Goal: Entertainment & Leisure: Browse casually

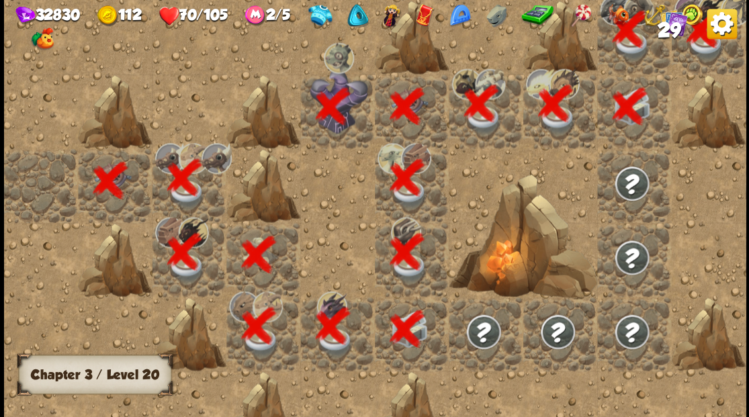
scroll to position [0, 258]
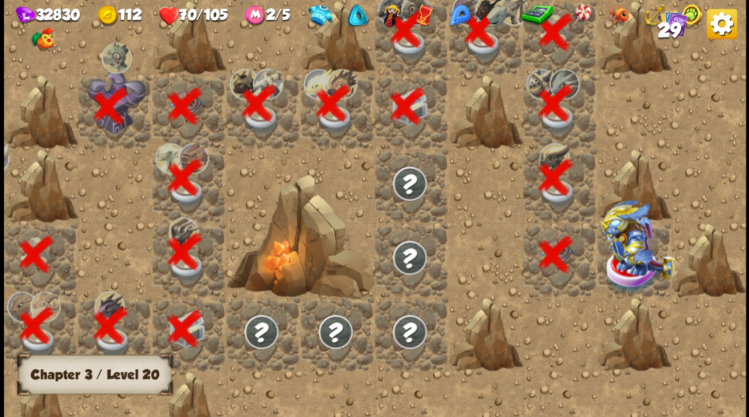
click at [626, 259] on img at bounding box center [637, 239] width 74 height 79
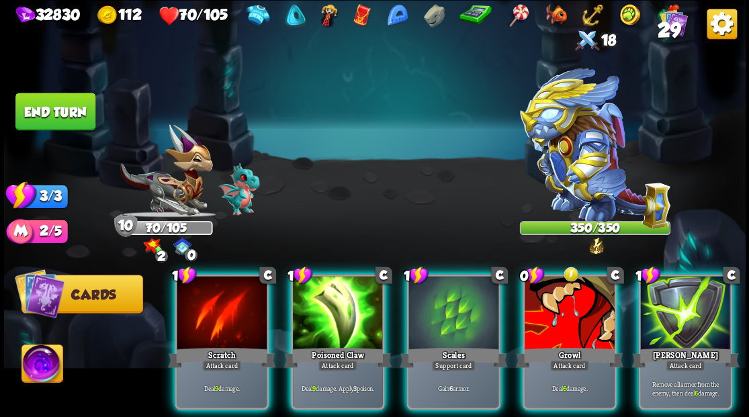
click at [38, 367] on img at bounding box center [41, 366] width 41 height 42
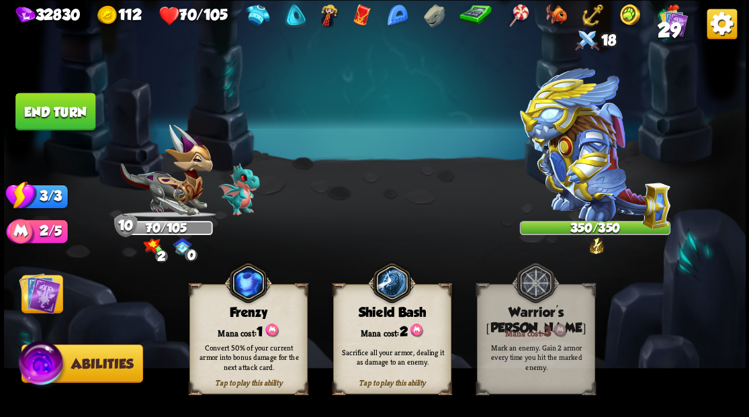
click at [28, 298] on img at bounding box center [40, 293] width 42 height 42
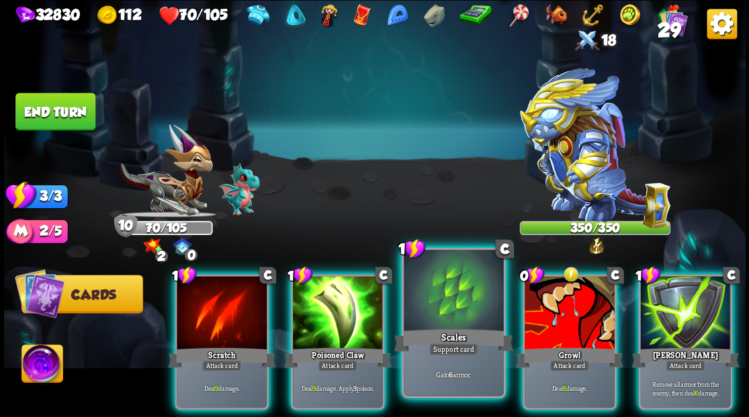
click at [447, 306] on div at bounding box center [453, 292] width 99 height 84
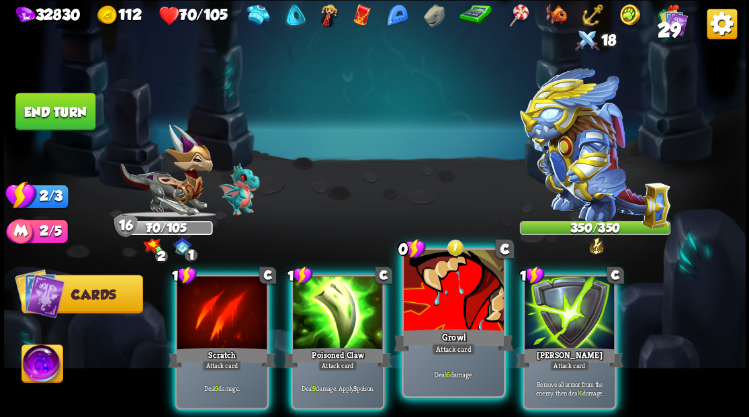
click at [470, 303] on div at bounding box center [453, 292] width 99 height 84
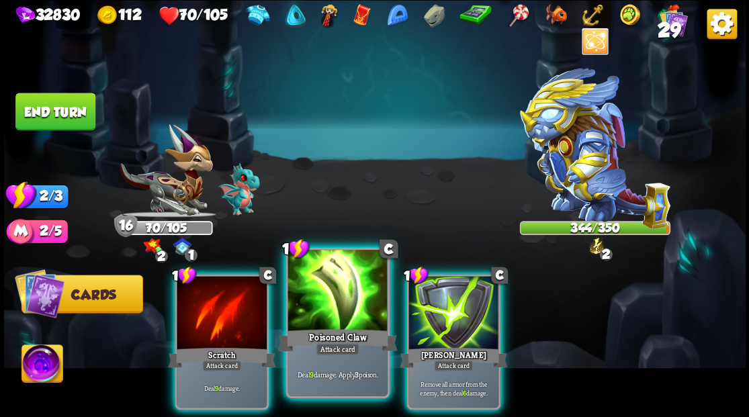
click at [339, 300] on div at bounding box center [337, 292] width 99 height 84
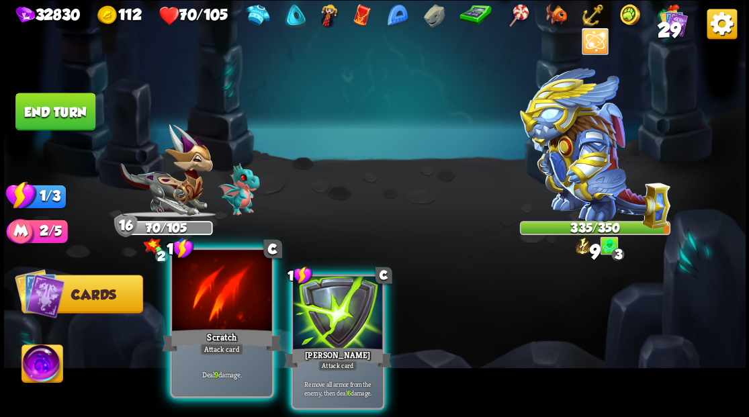
click at [238, 324] on div at bounding box center [221, 292] width 99 height 84
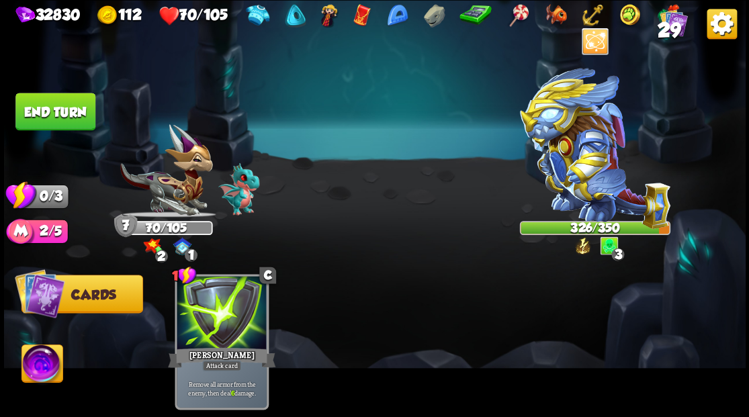
click at [62, 114] on button "End turn" at bounding box center [55, 112] width 80 height 38
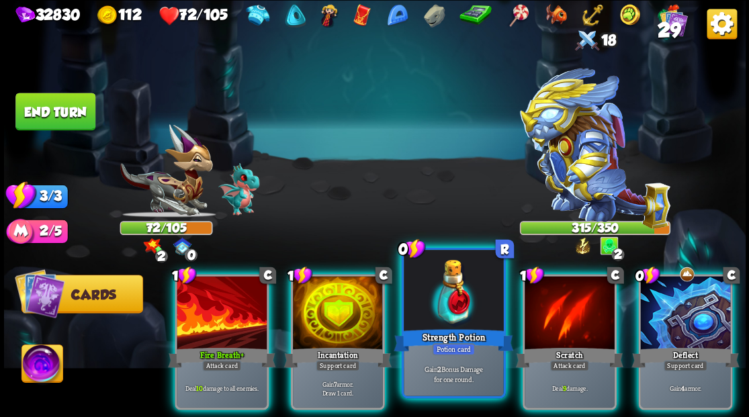
click at [449, 320] on div at bounding box center [453, 292] width 99 height 84
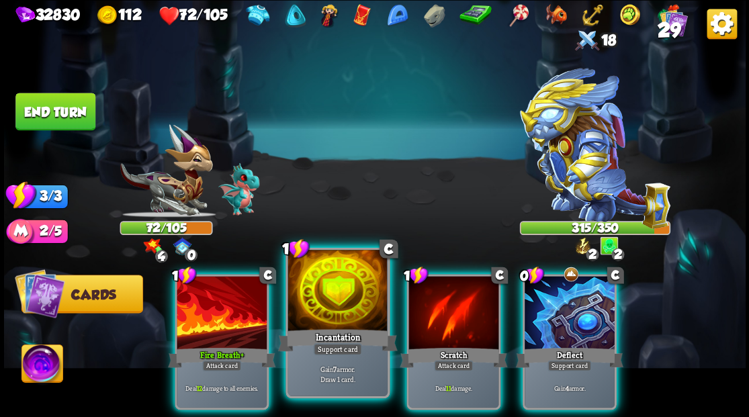
click at [325, 310] on div at bounding box center [337, 292] width 99 height 84
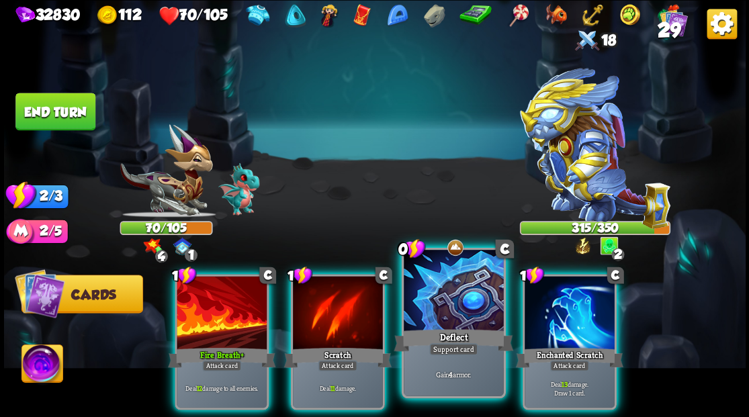
click at [455, 320] on div at bounding box center [453, 292] width 99 height 84
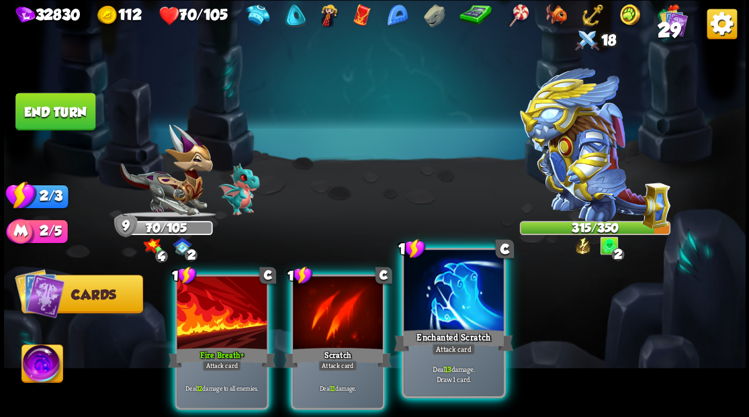
click at [453, 311] on div at bounding box center [453, 292] width 99 height 84
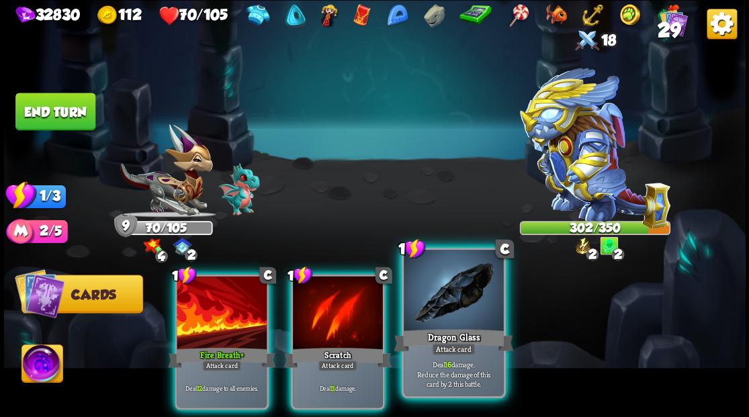
click at [447, 304] on div at bounding box center [453, 292] width 99 height 84
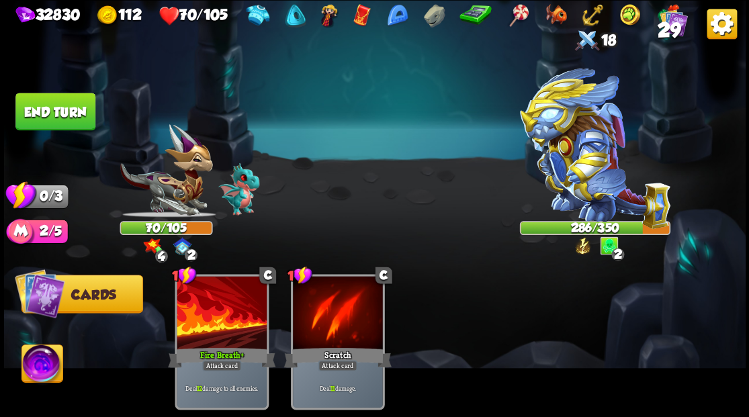
click at [52, 111] on button "End turn" at bounding box center [55, 112] width 81 height 38
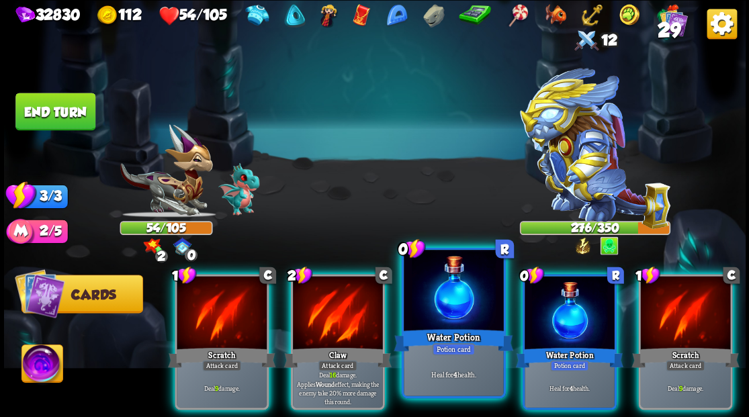
click at [445, 296] on div at bounding box center [453, 292] width 99 height 84
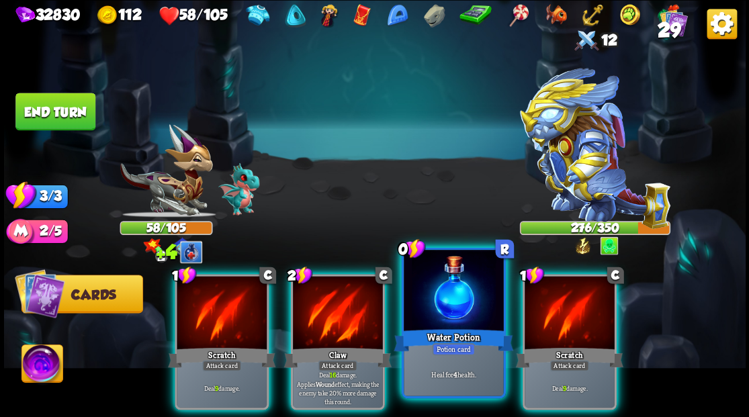
click at [445, 296] on div at bounding box center [453, 292] width 99 height 84
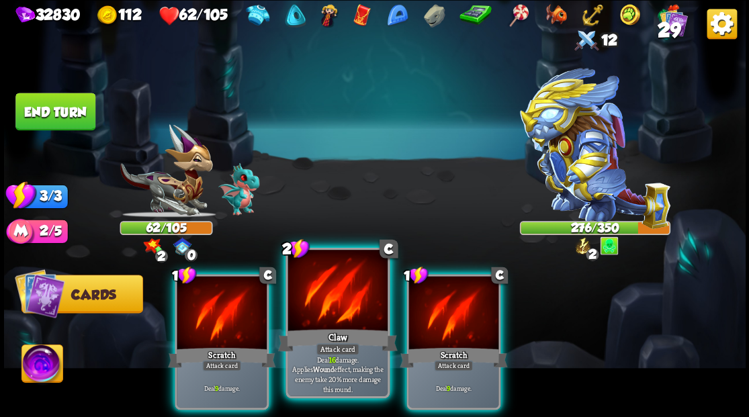
click at [345, 308] on div at bounding box center [337, 292] width 99 height 84
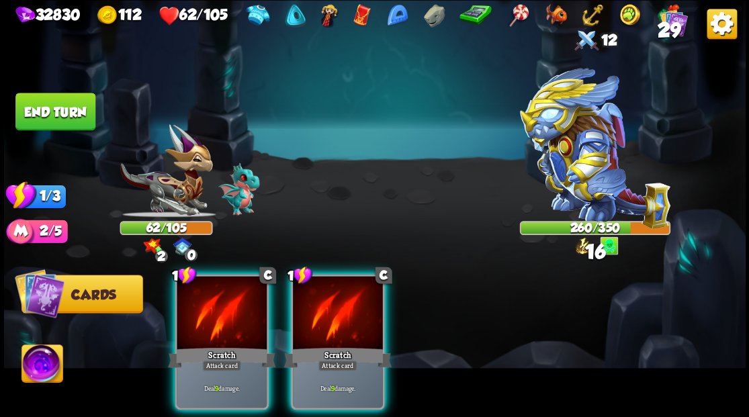
click at [345, 308] on div at bounding box center [338, 314] width 90 height 76
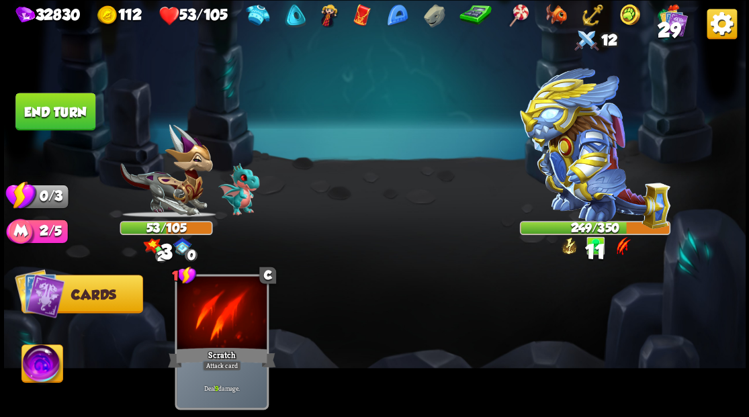
click at [74, 116] on button "End turn" at bounding box center [55, 112] width 80 height 38
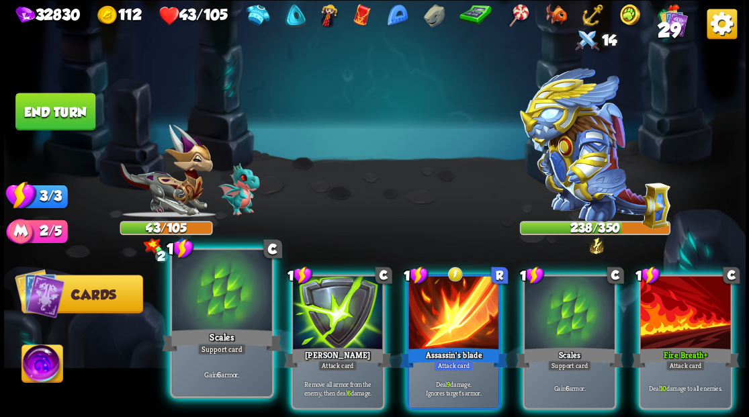
click at [211, 306] on div at bounding box center [221, 292] width 99 height 84
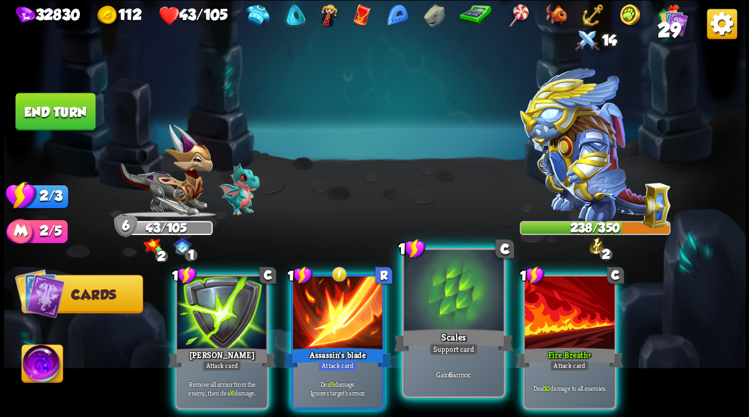
click at [450, 333] on div "Scales" at bounding box center [454, 339] width 120 height 27
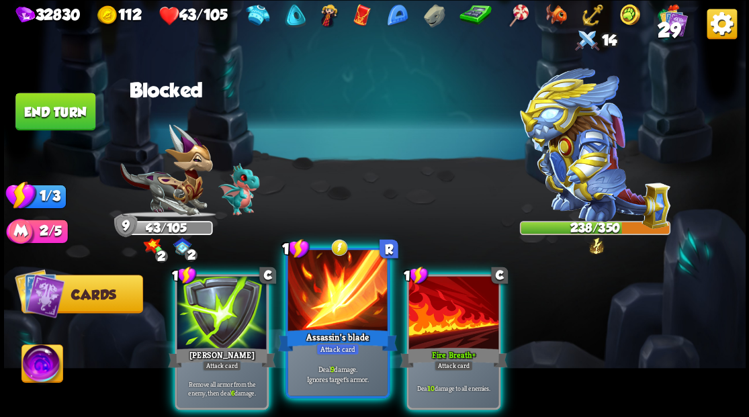
click at [348, 322] on div at bounding box center [337, 292] width 99 height 84
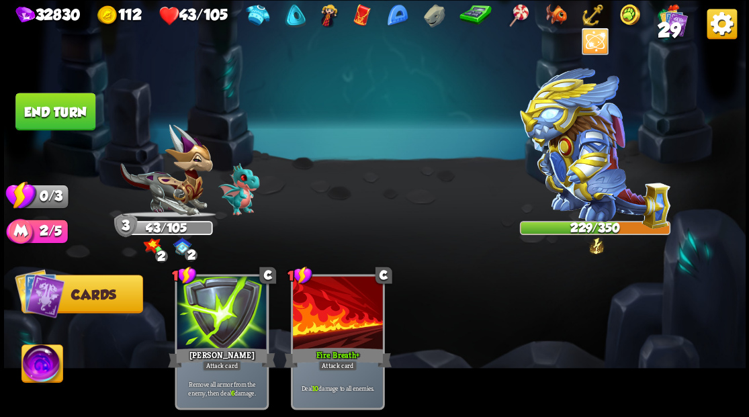
click at [69, 116] on button "End turn" at bounding box center [55, 111] width 82 height 38
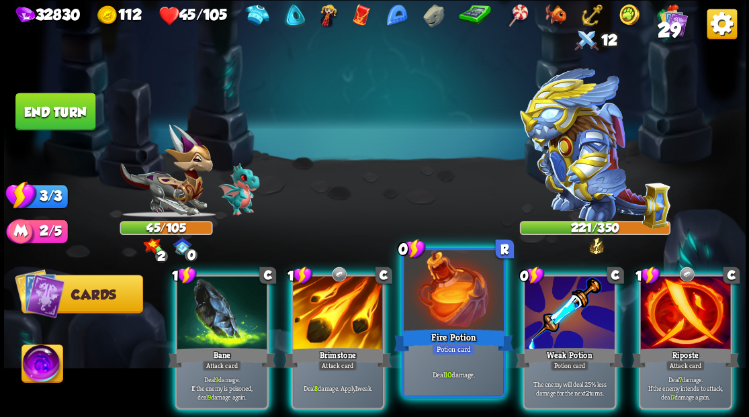
click at [446, 294] on div at bounding box center [453, 292] width 99 height 84
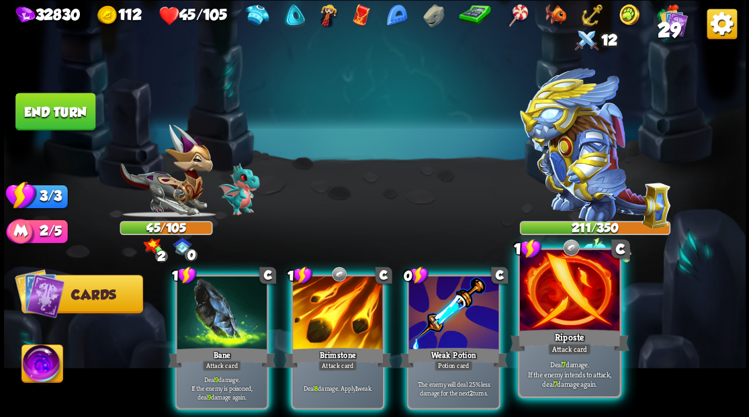
click at [578, 312] on div at bounding box center [568, 292] width 99 height 84
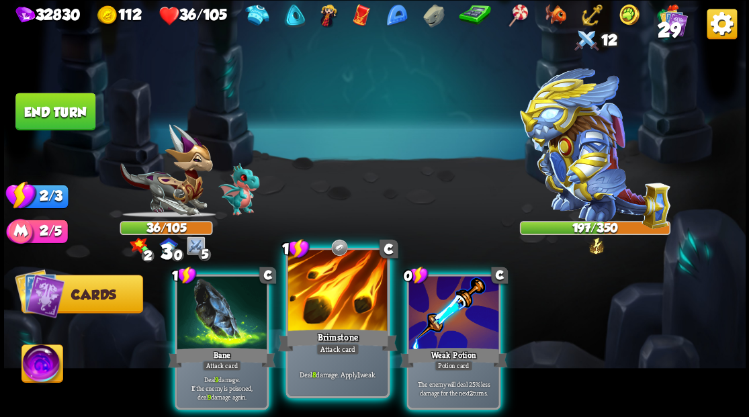
click at [326, 312] on div at bounding box center [337, 292] width 99 height 84
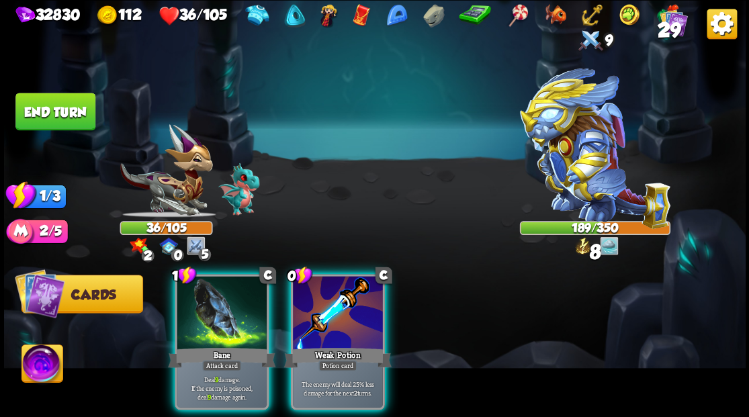
click at [344, 316] on div at bounding box center [338, 314] width 90 height 76
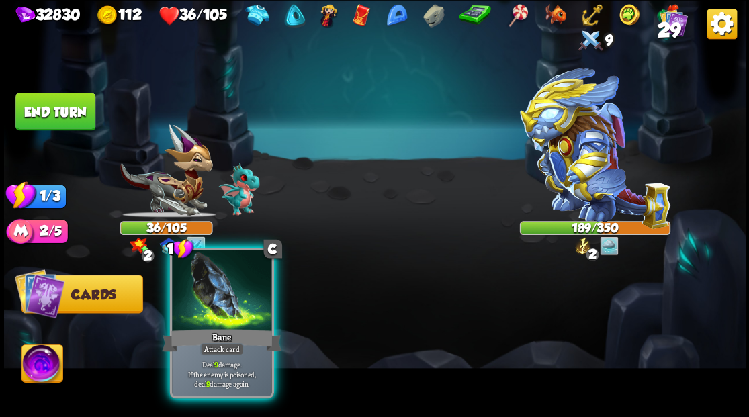
click at [227, 329] on div "Bane" at bounding box center [222, 339] width 120 height 27
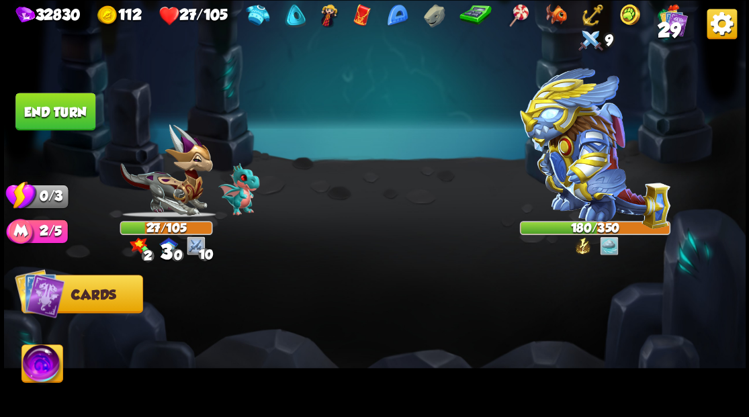
click at [66, 107] on button "End turn" at bounding box center [55, 111] width 81 height 38
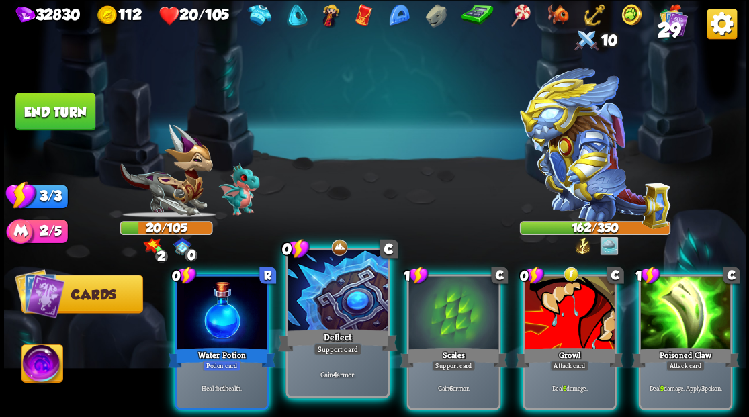
click at [334, 297] on div at bounding box center [337, 292] width 99 height 84
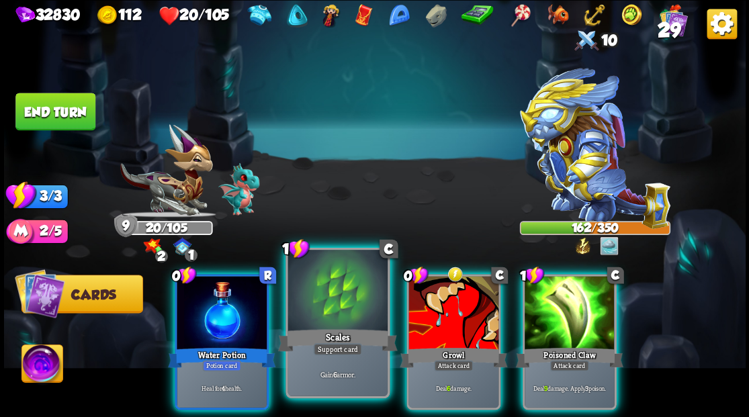
click at [343, 303] on div at bounding box center [337, 292] width 99 height 84
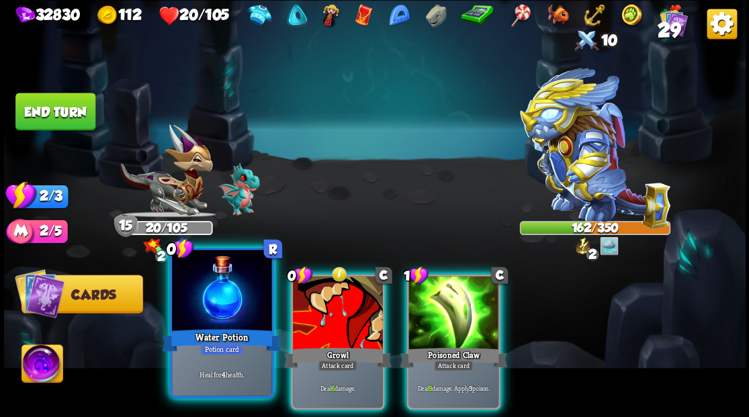
click at [240, 303] on div at bounding box center [221, 292] width 99 height 84
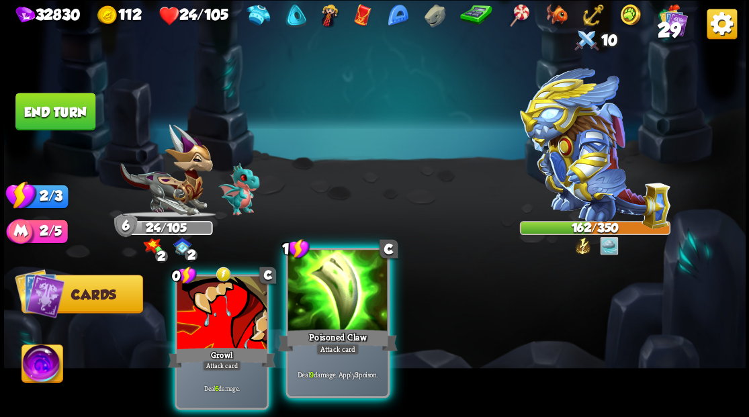
drag, startPoint x: 322, startPoint y: 300, endPoint x: 302, endPoint y: 305, distance: 20.9
click at [322, 300] on div at bounding box center [337, 292] width 99 height 84
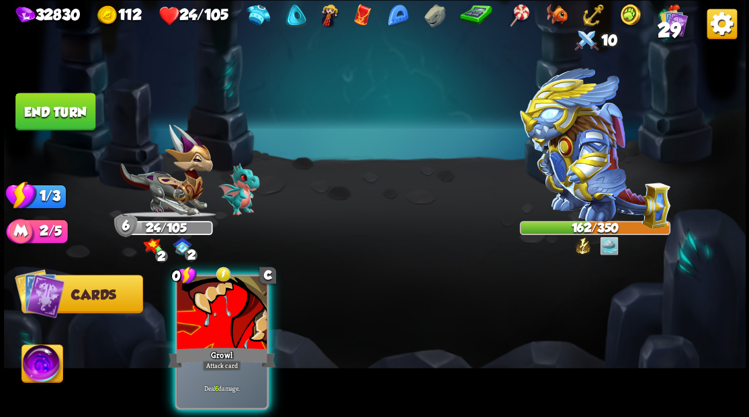
drag, startPoint x: 234, startPoint y: 319, endPoint x: 223, endPoint y: 247, distance: 72.7
click at [230, 317] on div at bounding box center [222, 314] width 90 height 76
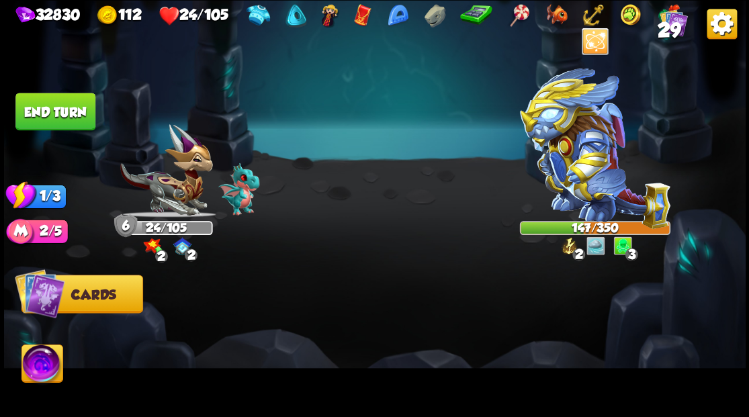
click at [54, 105] on button "End turn" at bounding box center [55, 111] width 82 height 38
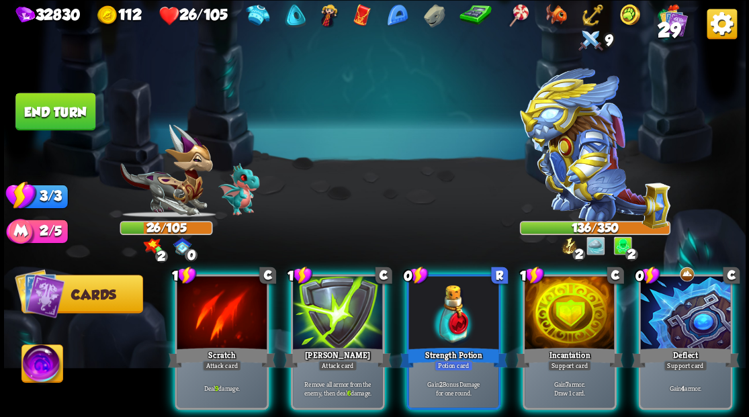
click at [686, 309] on div at bounding box center [685, 314] width 90 height 76
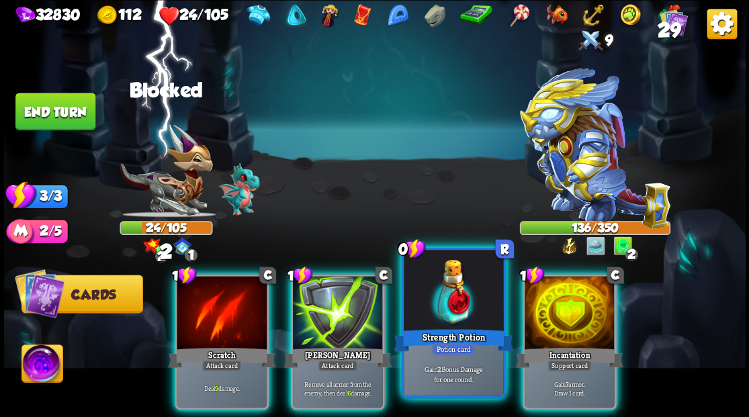
click at [439, 312] on div at bounding box center [453, 292] width 99 height 84
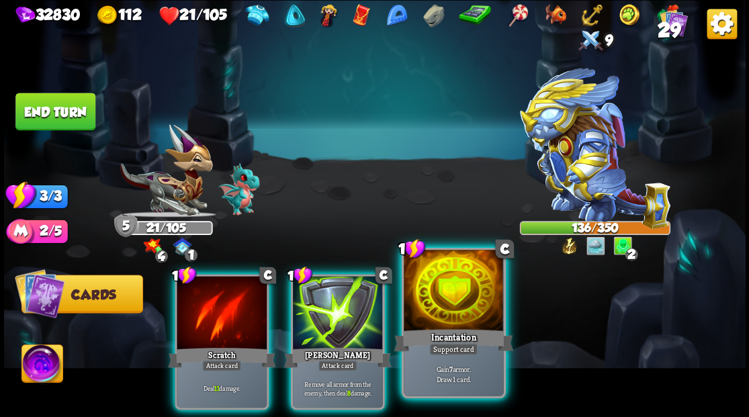
click at [427, 308] on div at bounding box center [453, 292] width 99 height 84
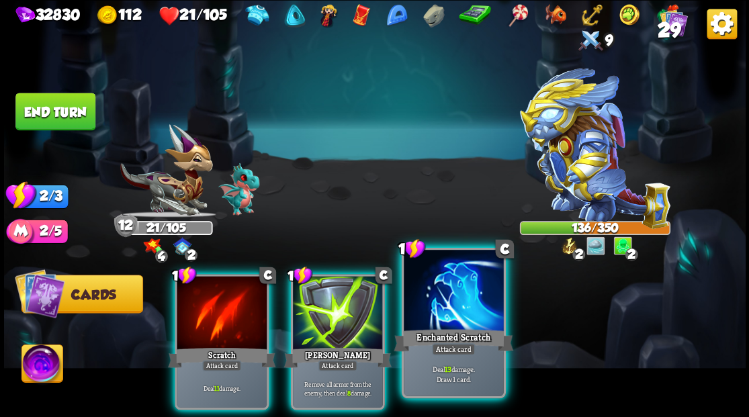
click at [436, 298] on div at bounding box center [453, 292] width 99 height 84
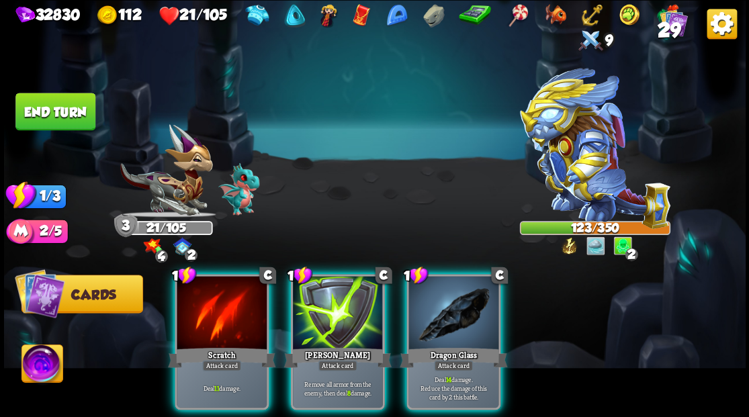
click at [436, 298] on div at bounding box center [453, 314] width 90 height 76
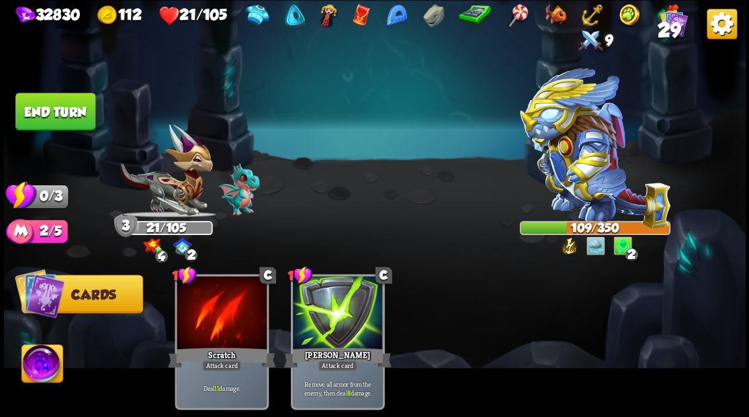
click at [38, 110] on button "End turn" at bounding box center [55, 112] width 80 height 38
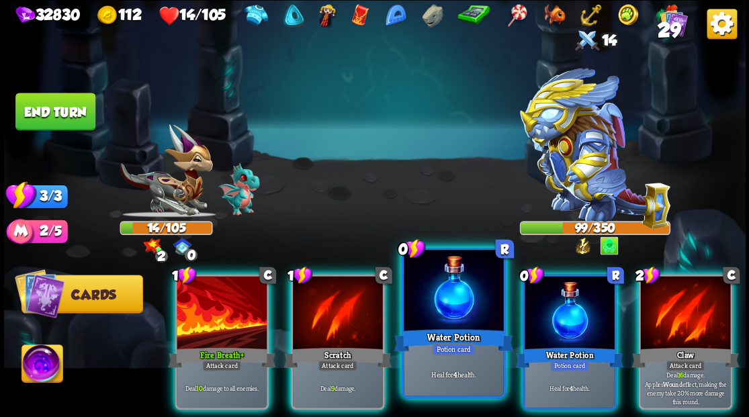
click at [433, 290] on div at bounding box center [453, 292] width 99 height 84
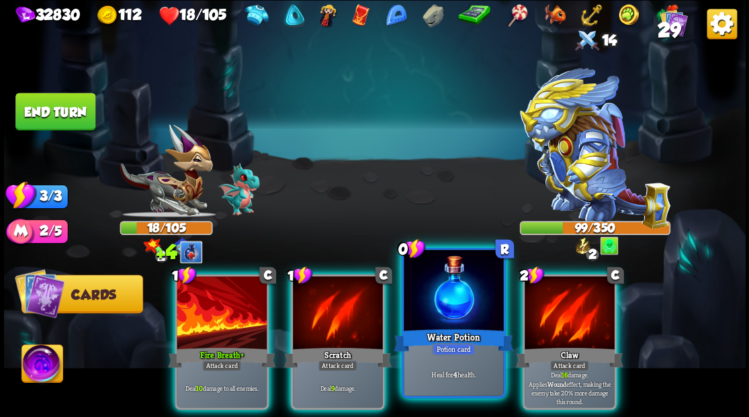
click at [433, 290] on div at bounding box center [453, 292] width 99 height 84
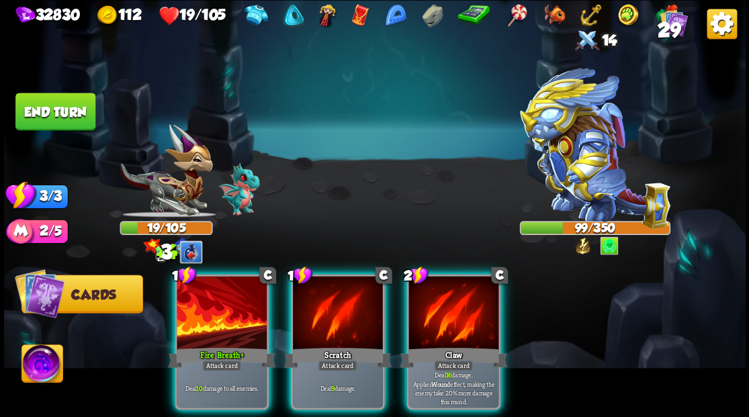
click at [433, 290] on div at bounding box center [453, 314] width 90 height 76
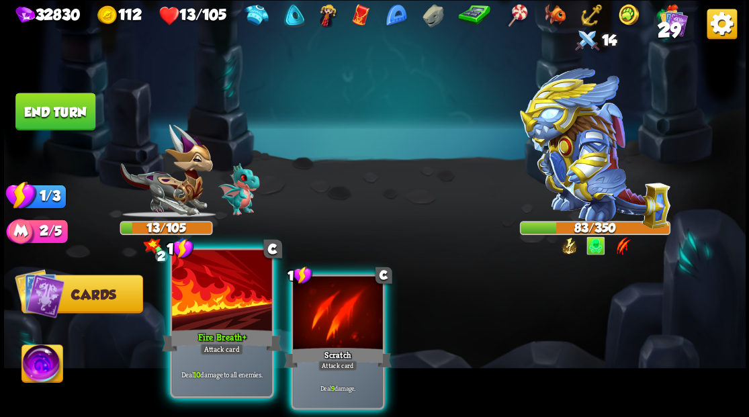
click at [224, 294] on div at bounding box center [221, 292] width 99 height 84
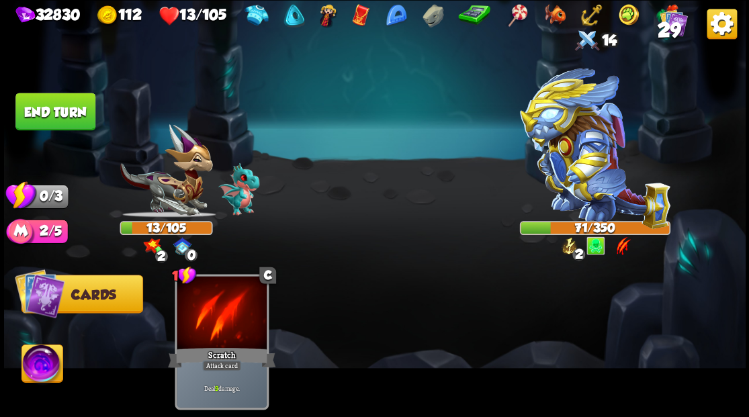
drag, startPoint x: 76, startPoint y: 103, endPoint x: 83, endPoint y: 103, distance: 7.4
click at [76, 103] on button "End turn" at bounding box center [55, 111] width 81 height 38
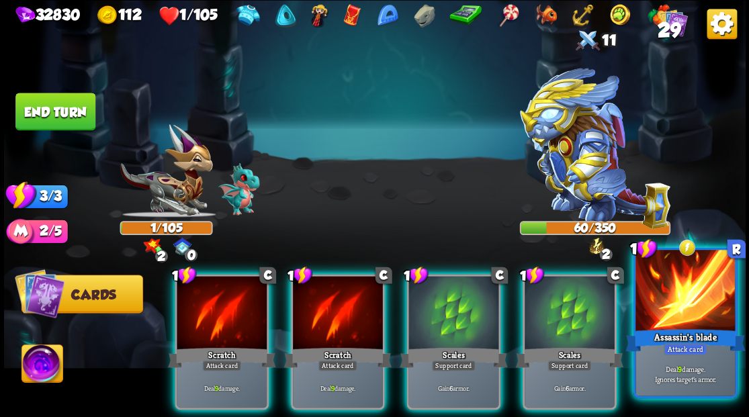
click at [674, 321] on div at bounding box center [685, 292] width 99 height 84
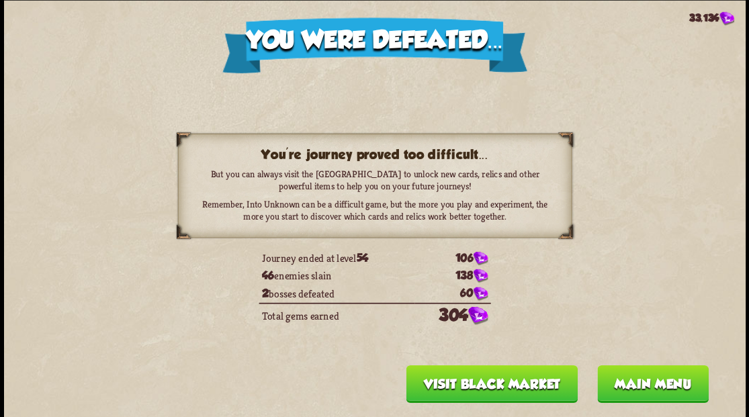
click at [631, 390] on button "Main menu" at bounding box center [653, 384] width 112 height 38
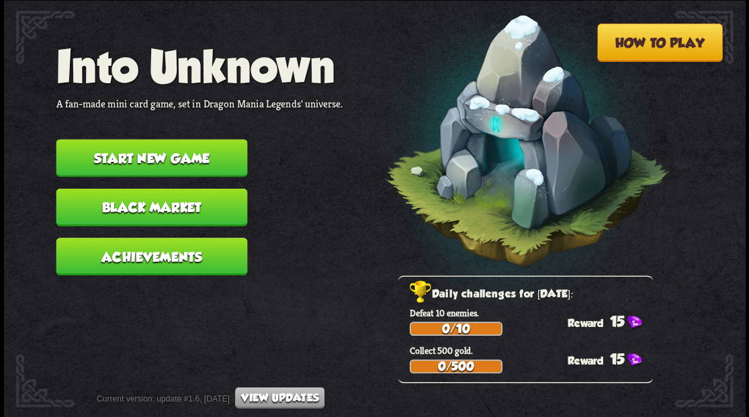
click at [168, 159] on button "Start new game" at bounding box center [151, 158] width 191 height 38
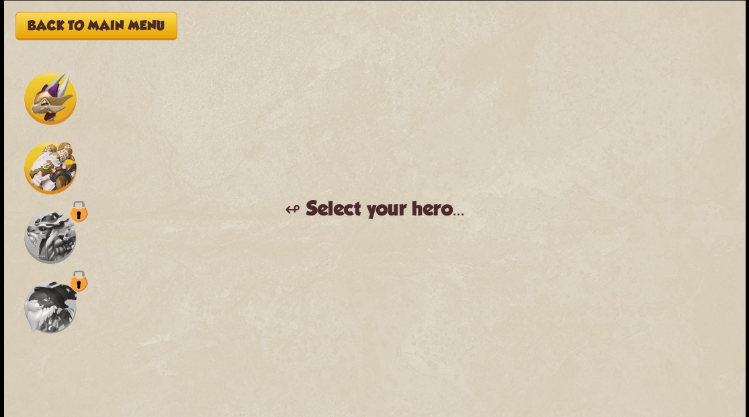
click at [89, 26] on button "Back to main menu" at bounding box center [95, 25] width 161 height 28
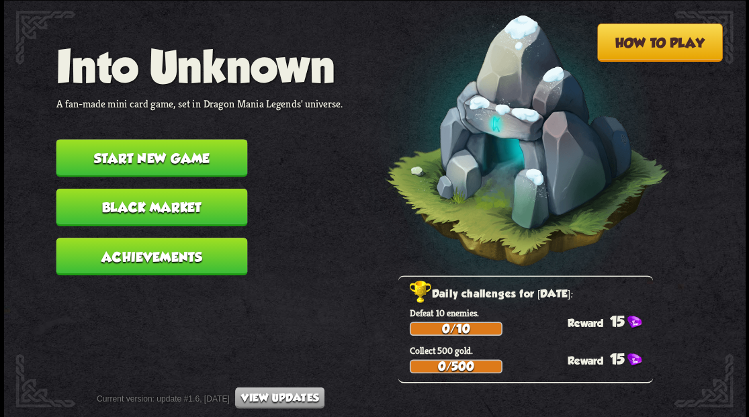
click at [151, 159] on button "Start new game" at bounding box center [151, 158] width 191 height 38
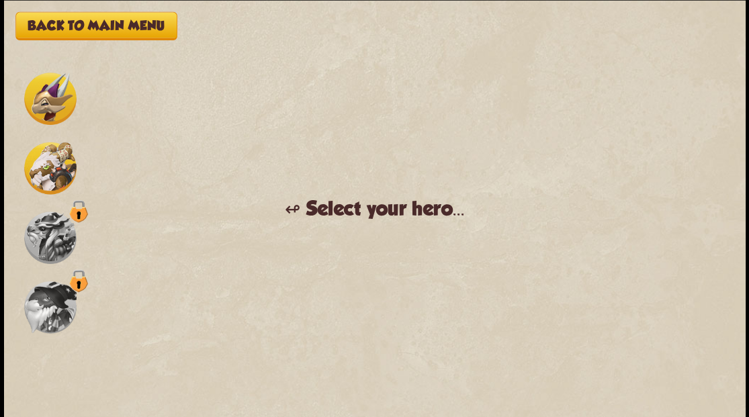
click at [46, 91] on img at bounding box center [50, 99] width 52 height 52
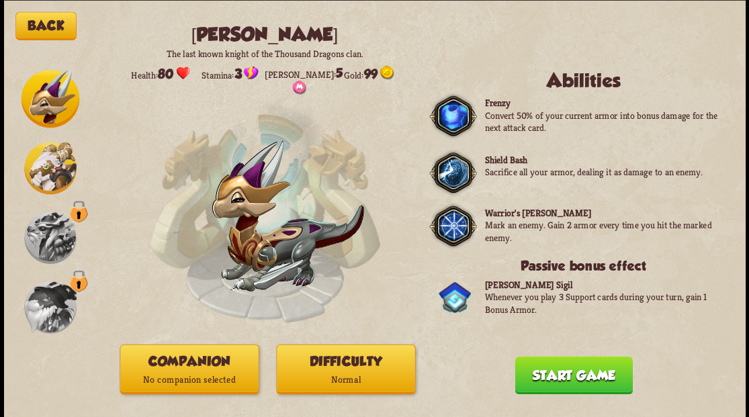
click at [186, 374] on p "No companion selected" at bounding box center [189, 379] width 138 height 19
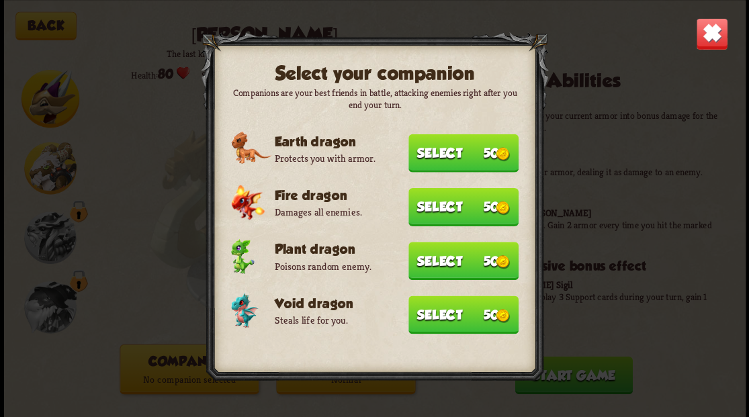
click at [436, 321] on button "Select 50" at bounding box center [463, 315] width 110 height 38
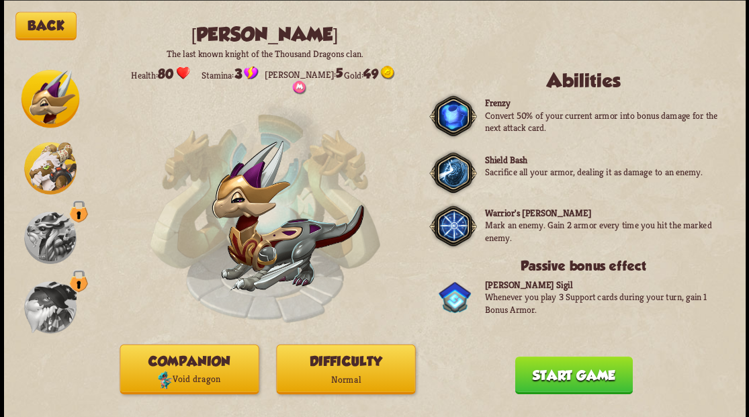
drag, startPoint x: 563, startPoint y: 372, endPoint x: 412, endPoint y: 302, distance: 166.2
click at [563, 373] on button "Start game" at bounding box center [574, 375] width 118 height 38
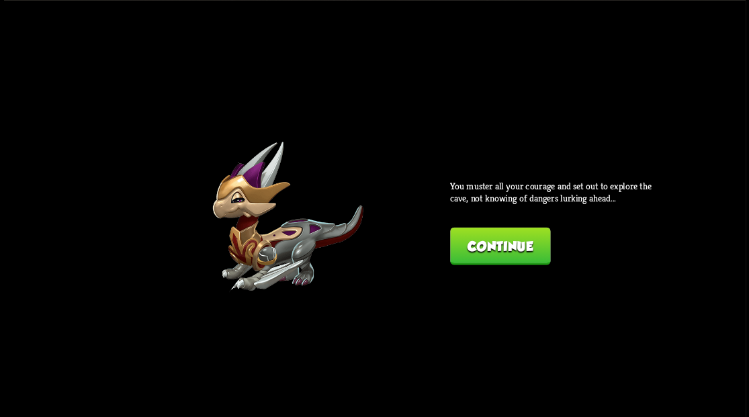
click at [476, 245] on button "Continue" at bounding box center [500, 246] width 100 height 38
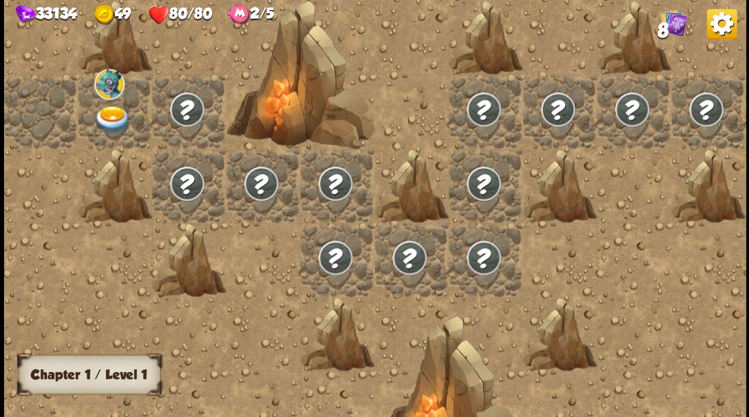
click at [105, 117] on img at bounding box center [112, 119] width 37 height 29
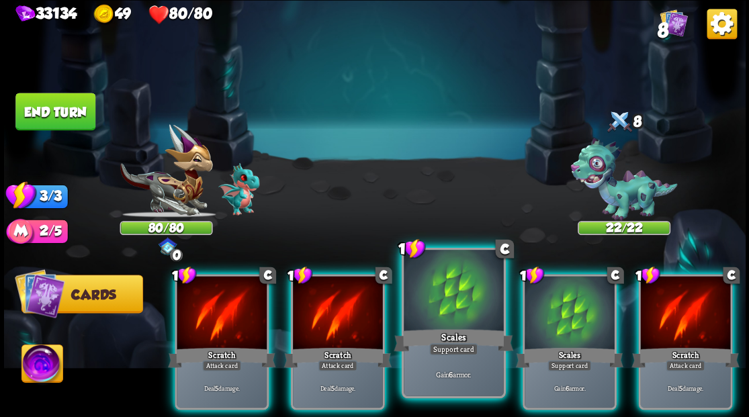
click at [434, 316] on div at bounding box center [453, 292] width 99 height 84
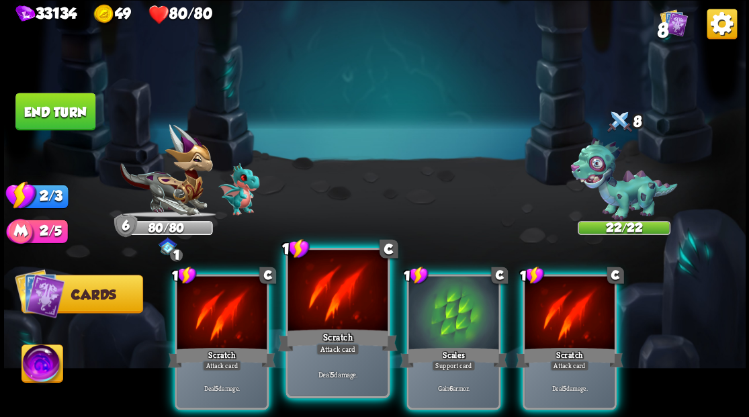
click at [341, 300] on div at bounding box center [337, 292] width 99 height 84
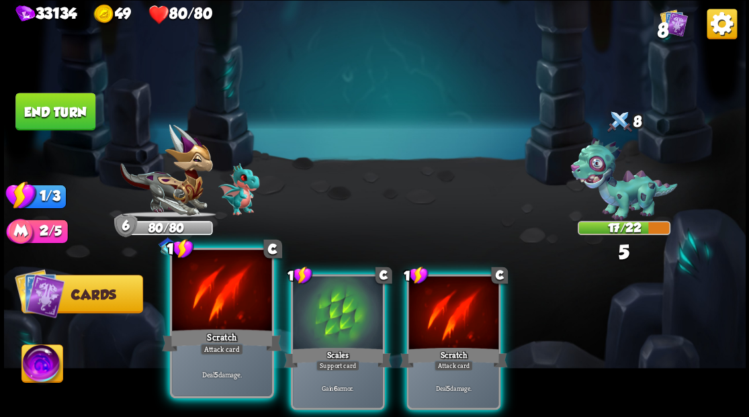
click at [223, 288] on div at bounding box center [221, 292] width 99 height 84
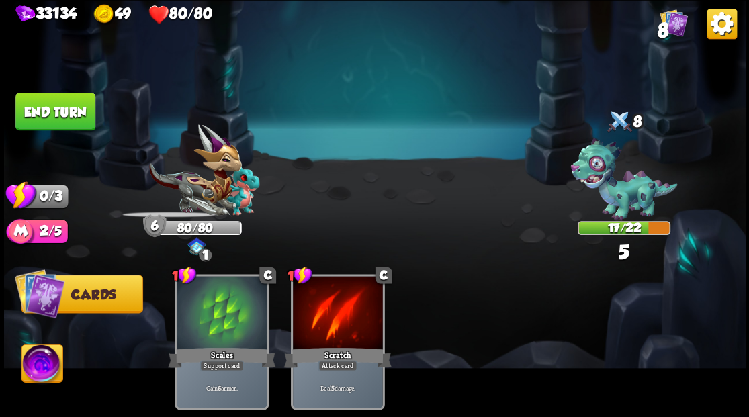
click at [57, 101] on button "End turn" at bounding box center [55, 112] width 80 height 38
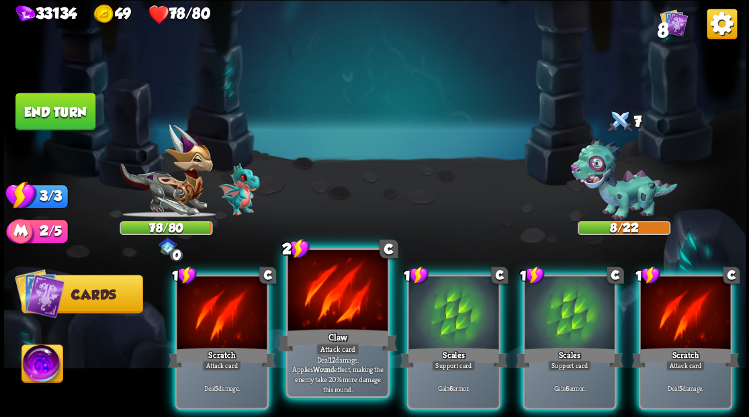
click at [339, 322] on div at bounding box center [337, 292] width 99 height 84
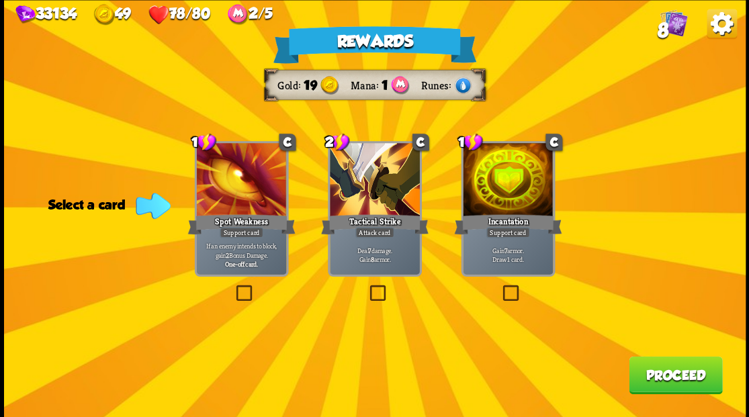
click at [500, 287] on label at bounding box center [500, 287] width 0 height 0
click at [0, 0] on input "checkbox" at bounding box center [0, 0] width 0 height 0
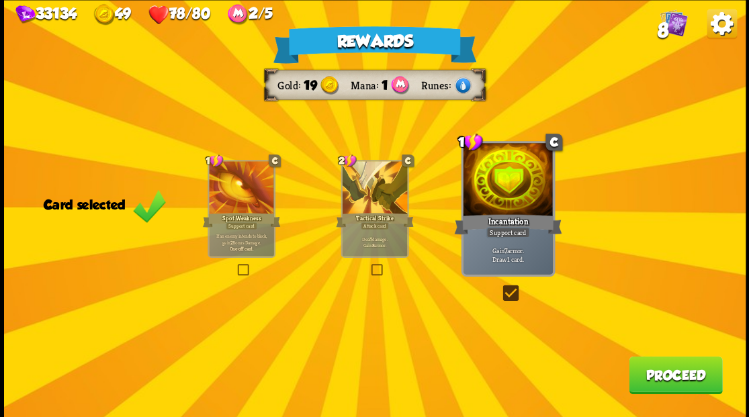
click at [661, 386] on button "Proceed" at bounding box center [675, 375] width 93 height 38
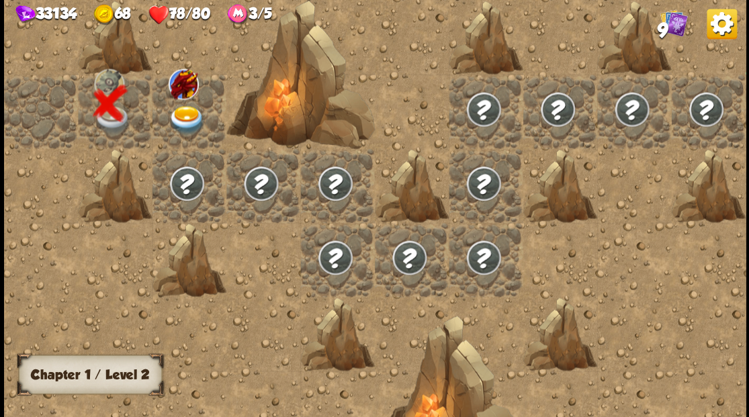
click at [175, 110] on img at bounding box center [186, 119] width 37 height 29
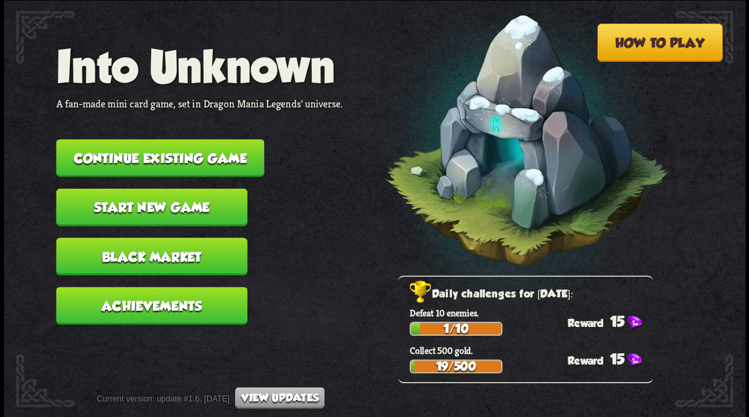
click at [159, 207] on button "Start new game" at bounding box center [151, 207] width 191 height 38
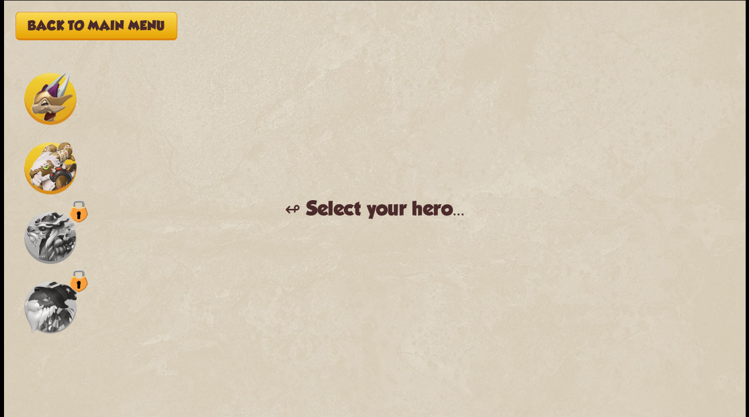
click at [40, 237] on img at bounding box center [50, 238] width 52 height 52
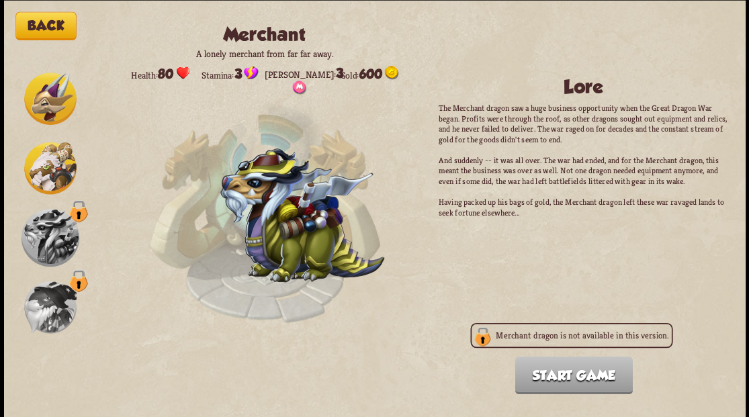
click at [40, 308] on img at bounding box center [50, 307] width 52 height 52
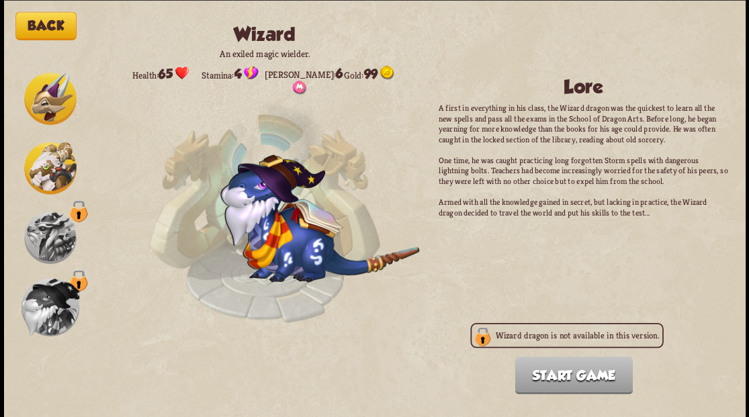
click at [54, 106] on img at bounding box center [50, 99] width 52 height 52
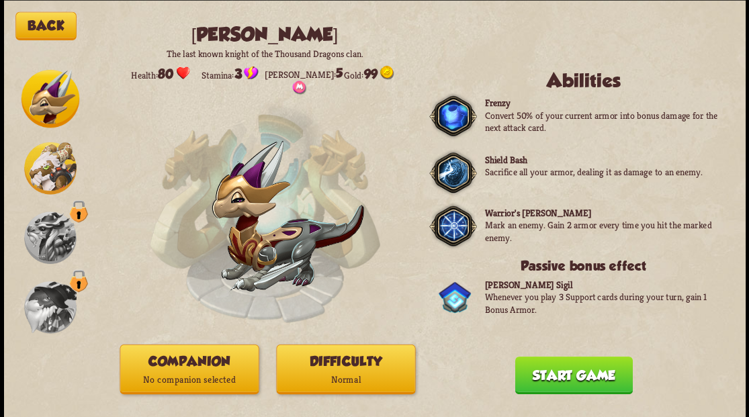
click at [44, 166] on img at bounding box center [50, 168] width 52 height 52
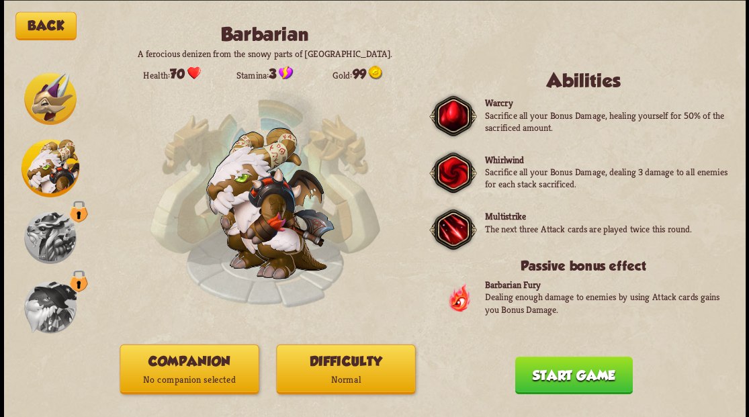
click at [45, 107] on img at bounding box center [50, 99] width 52 height 52
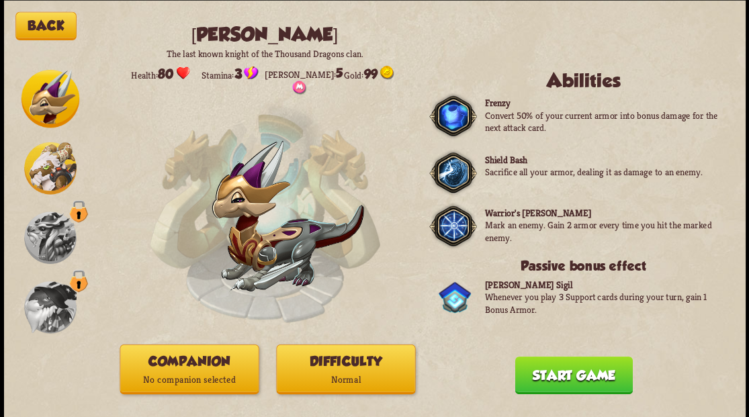
click at [191, 371] on p "No companion selected" at bounding box center [189, 379] width 138 height 19
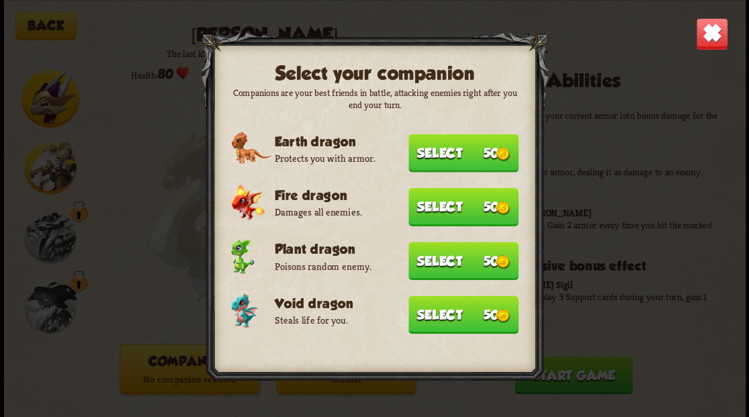
click at [440, 312] on button "Select 50" at bounding box center [463, 315] width 110 height 38
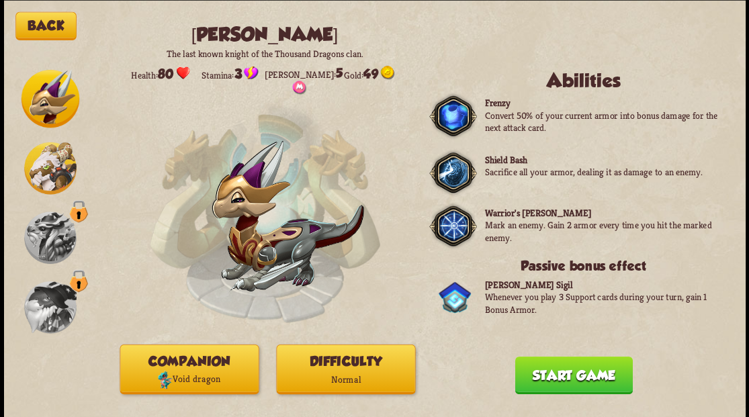
click at [568, 377] on button "Start game" at bounding box center [574, 375] width 118 height 38
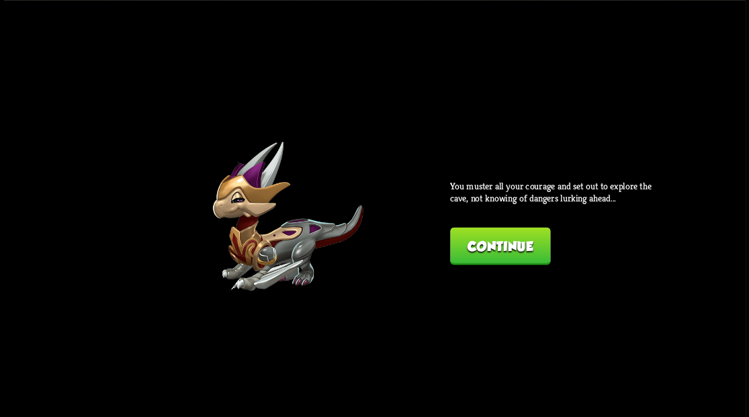
click at [489, 246] on button "Continue" at bounding box center [500, 246] width 100 height 38
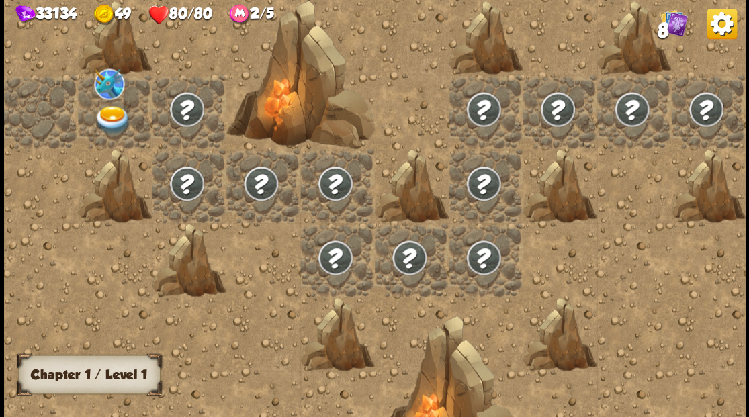
click at [109, 114] on img at bounding box center [112, 119] width 37 height 29
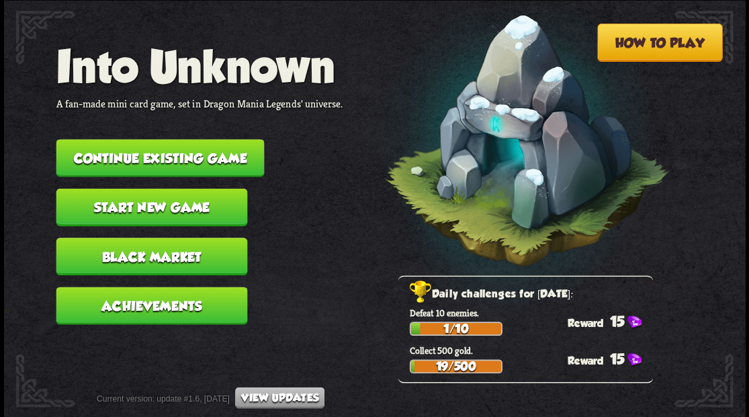
click at [136, 148] on button "Continue existing game" at bounding box center [160, 158] width 208 height 38
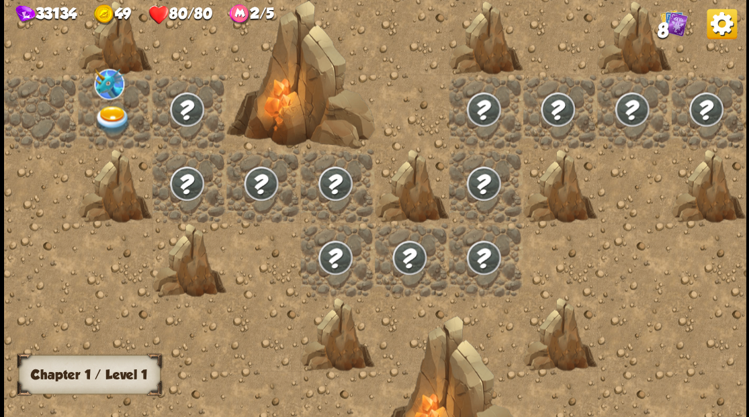
click at [111, 117] on img at bounding box center [112, 119] width 37 height 29
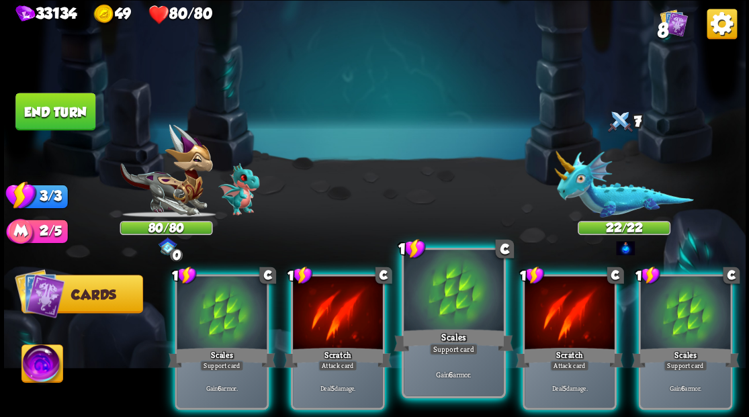
click at [453, 279] on div at bounding box center [453, 292] width 99 height 84
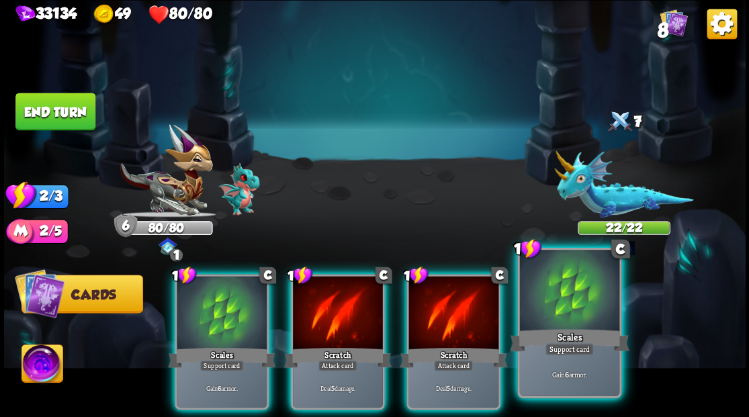
click at [554, 307] on div at bounding box center [568, 292] width 99 height 84
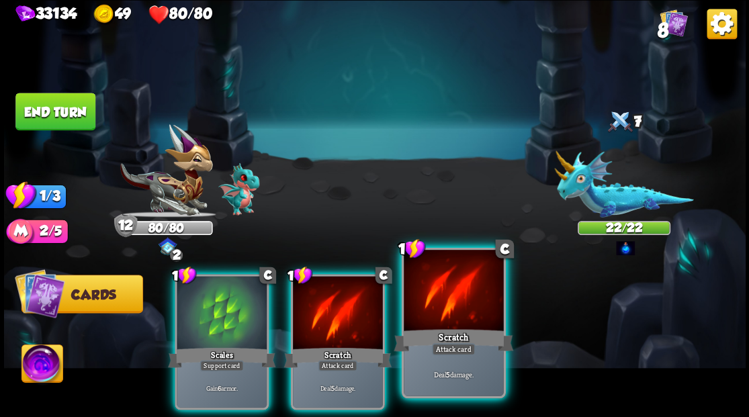
click at [472, 301] on div at bounding box center [453, 292] width 99 height 84
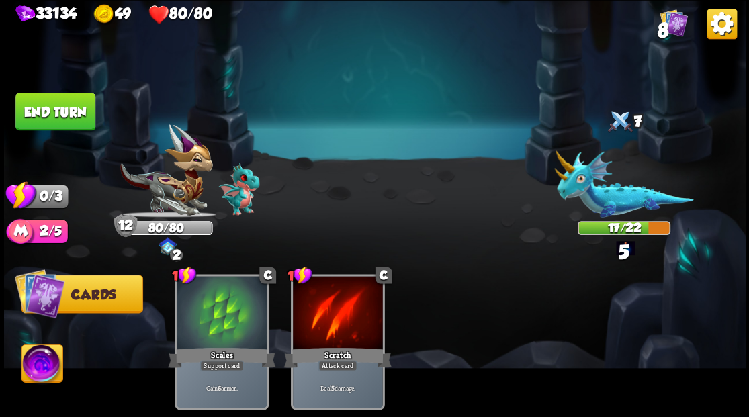
click at [44, 113] on button "End turn" at bounding box center [55, 112] width 80 height 38
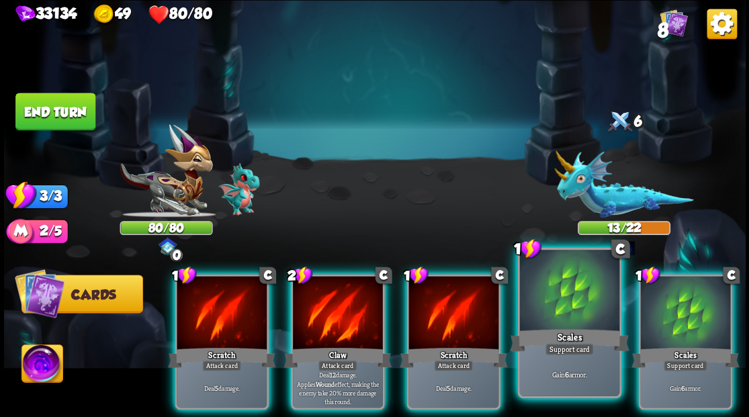
click at [547, 296] on div at bounding box center [568, 292] width 99 height 84
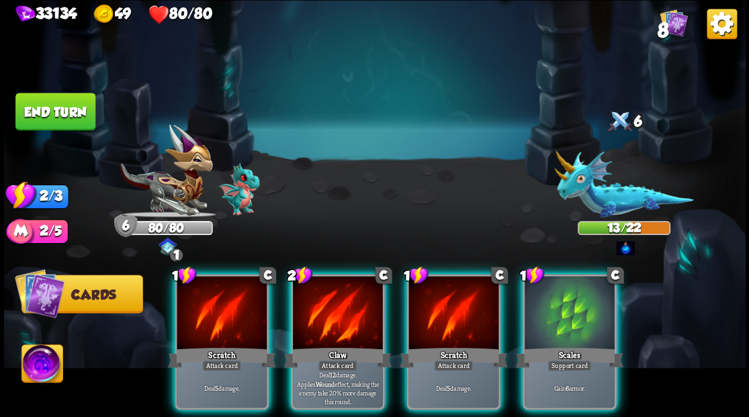
click at [574, 310] on div at bounding box center [570, 314] width 90 height 76
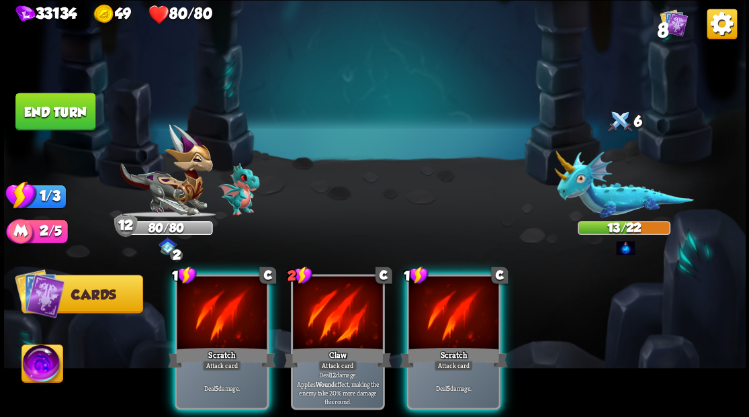
click at [468, 301] on div at bounding box center [453, 314] width 90 height 76
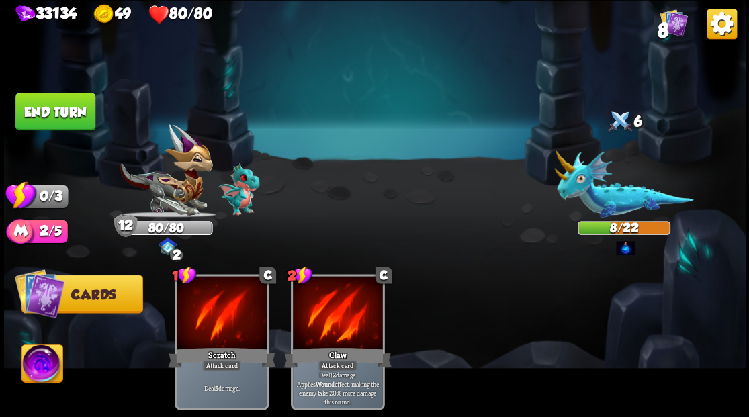
drag, startPoint x: 72, startPoint y: 113, endPoint x: 298, endPoint y: 138, distance: 227.2
click at [79, 114] on button "End turn" at bounding box center [55, 112] width 80 height 38
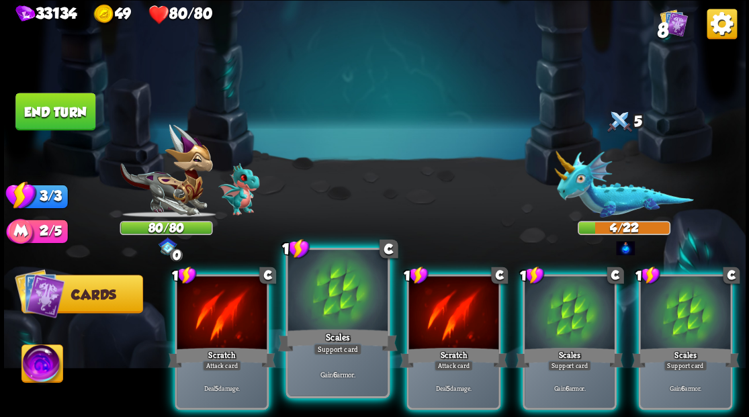
click at [343, 298] on div at bounding box center [337, 292] width 99 height 84
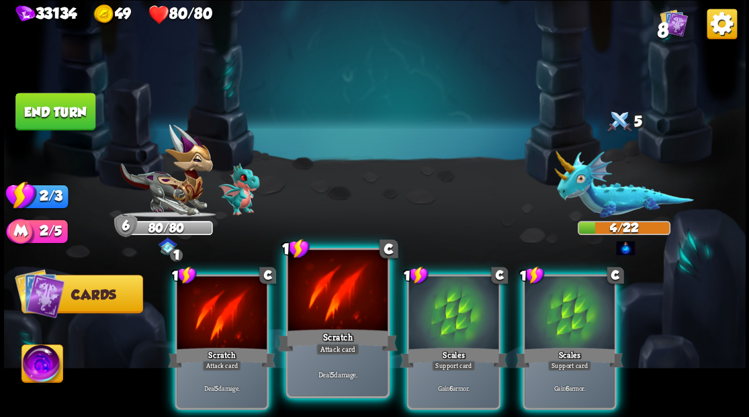
click at [355, 281] on div at bounding box center [337, 292] width 99 height 84
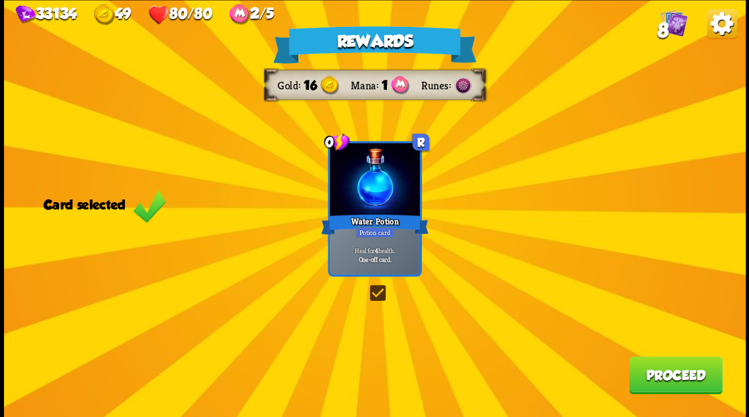
click at [680, 380] on button "Proceed" at bounding box center [675, 375] width 93 height 38
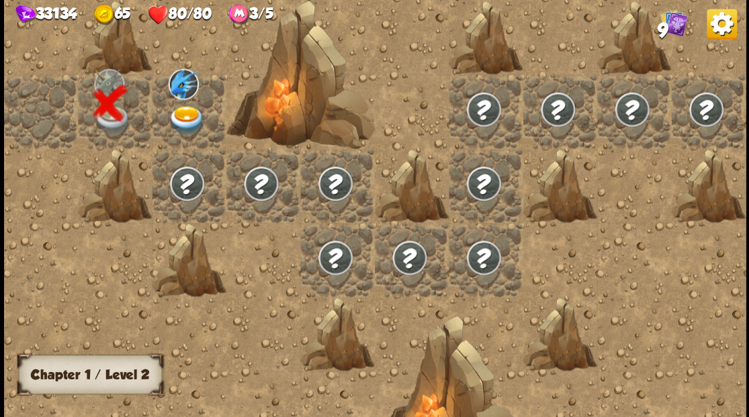
click at [189, 113] on img at bounding box center [186, 119] width 37 height 29
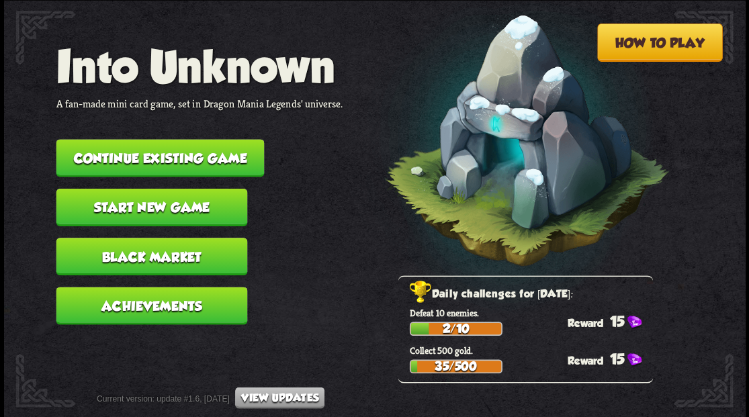
click at [208, 157] on button "Continue existing game" at bounding box center [160, 158] width 208 height 38
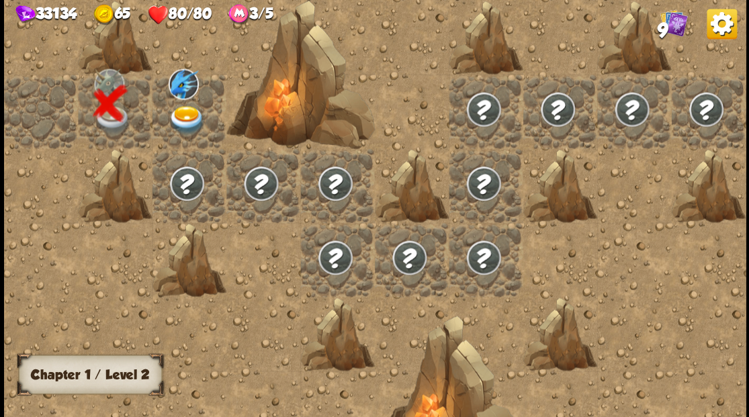
click at [184, 112] on img at bounding box center [186, 119] width 37 height 29
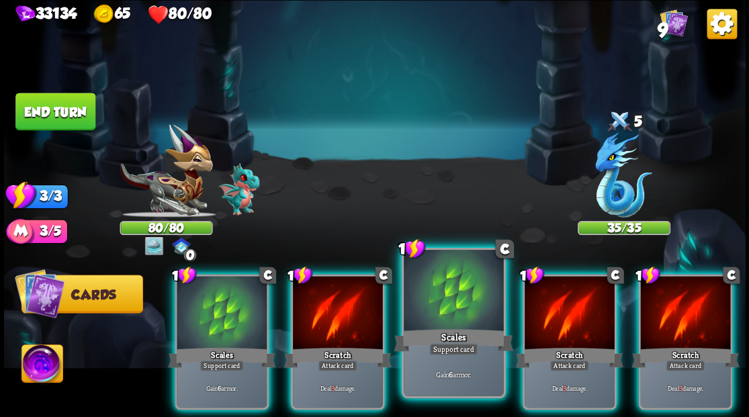
click at [426, 302] on div at bounding box center [453, 292] width 99 height 84
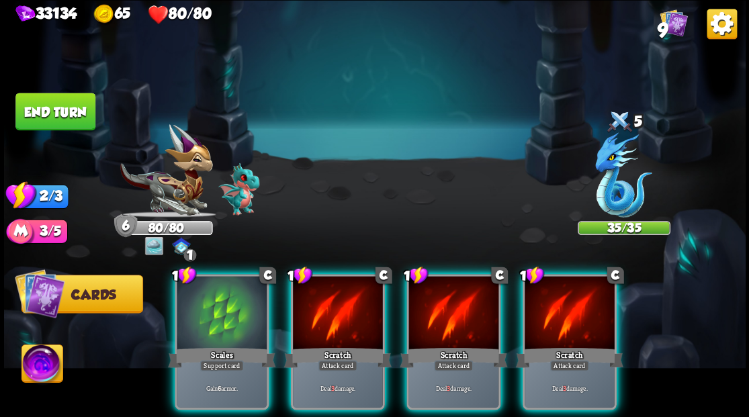
click at [426, 302] on div at bounding box center [453, 314] width 90 height 76
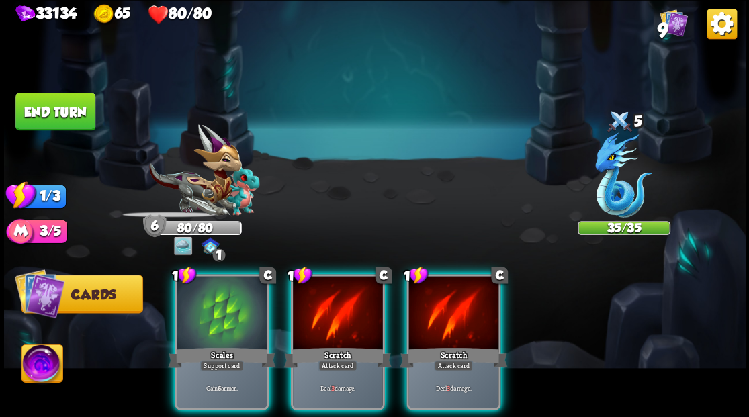
click at [426, 302] on div at bounding box center [453, 314] width 90 height 76
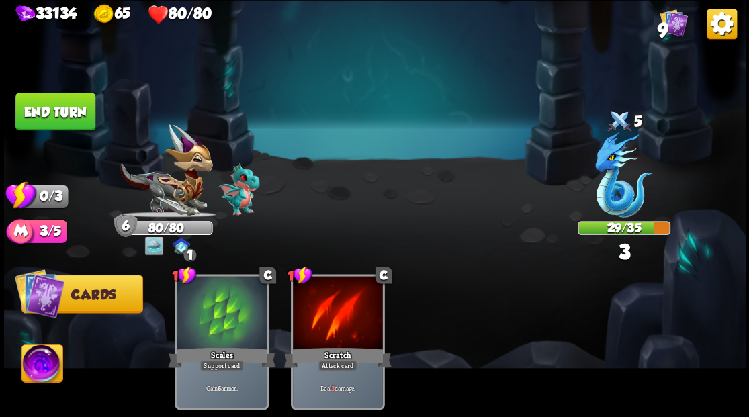
click at [71, 112] on button "End turn" at bounding box center [55, 112] width 80 height 38
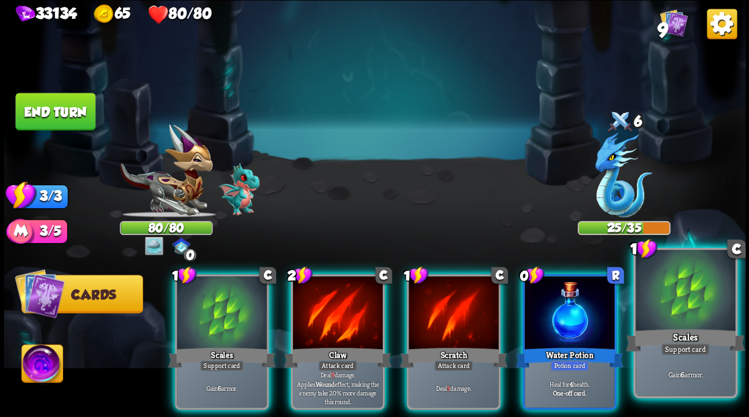
click at [678, 311] on div at bounding box center [685, 292] width 99 height 84
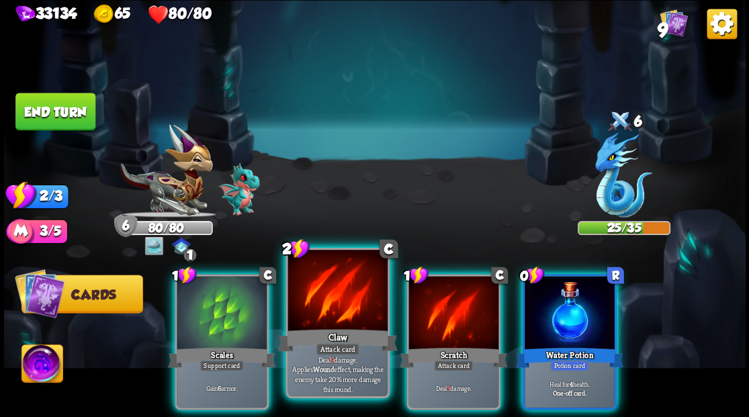
click at [334, 314] on div at bounding box center [337, 292] width 99 height 84
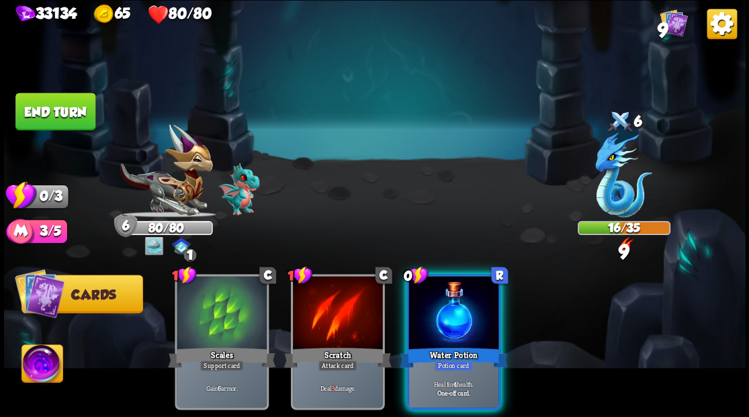
click at [453, 318] on div at bounding box center [453, 314] width 90 height 76
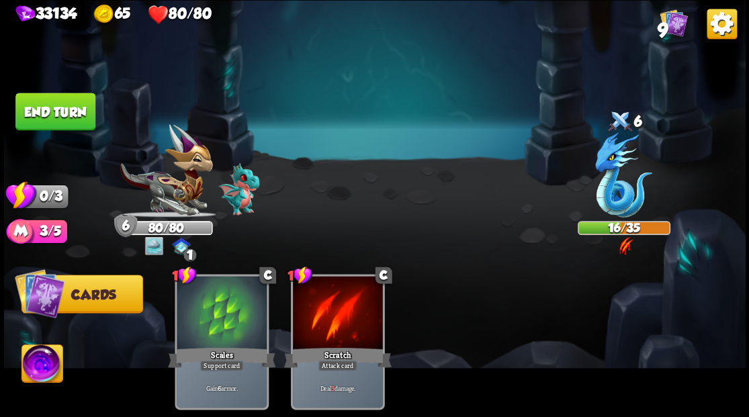
click at [52, 117] on button "End turn" at bounding box center [55, 111] width 82 height 38
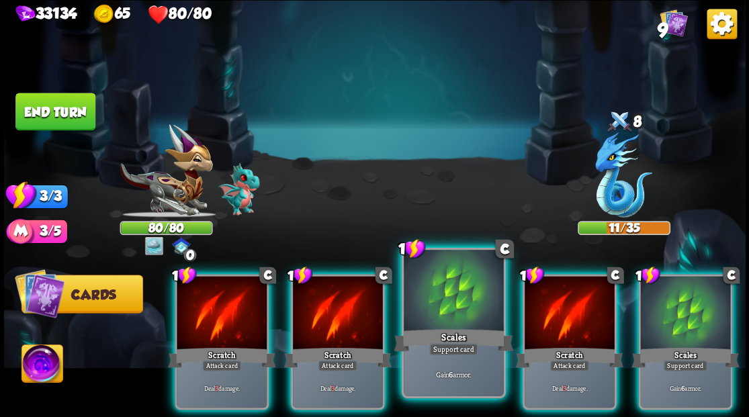
click at [434, 295] on div at bounding box center [453, 292] width 99 height 84
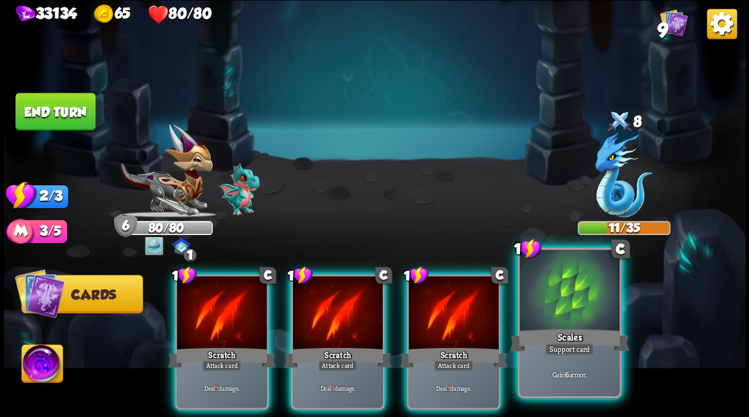
click at [545, 290] on div at bounding box center [568, 292] width 99 height 84
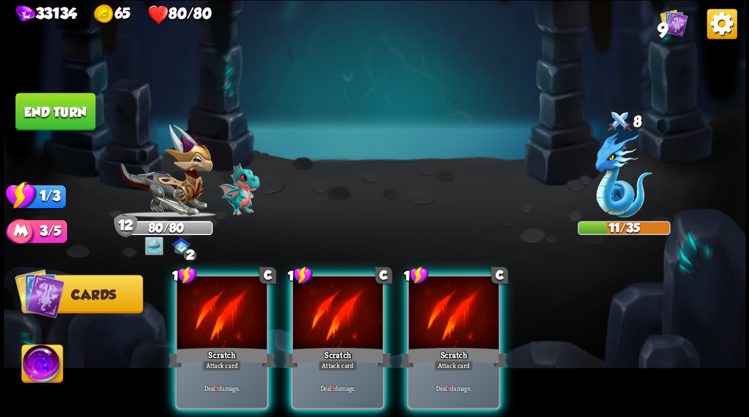
click at [468, 294] on div at bounding box center [453, 314] width 90 height 76
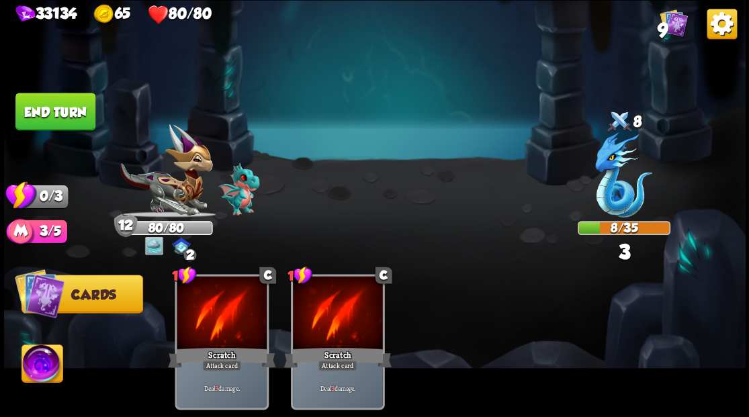
click at [81, 117] on button "End turn" at bounding box center [55, 112] width 80 height 38
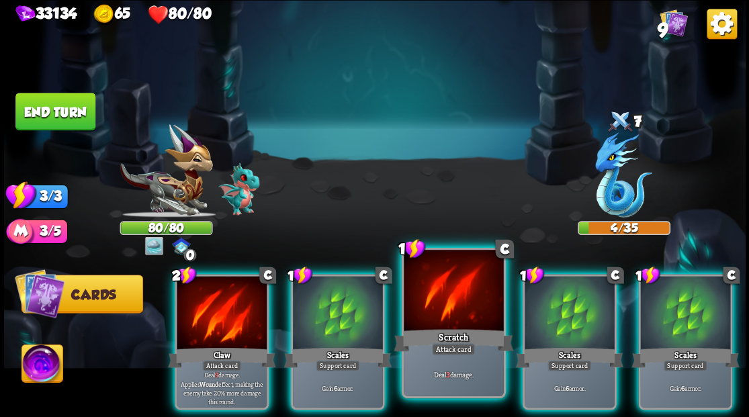
drag, startPoint x: 439, startPoint y: 308, endPoint x: 437, endPoint y: 301, distance: 7.9
click at [437, 301] on div at bounding box center [453, 292] width 99 height 84
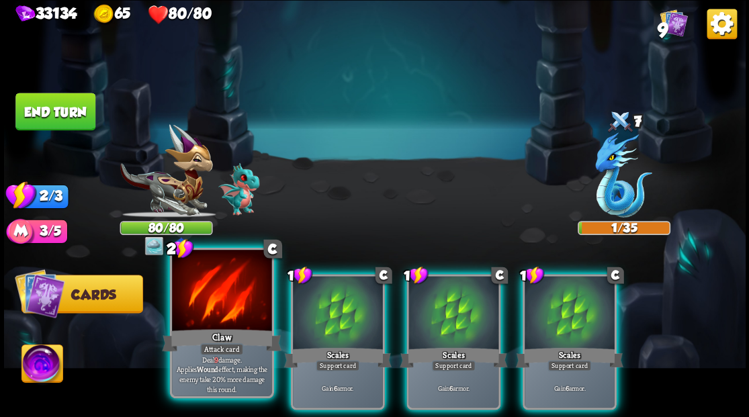
click at [234, 283] on div at bounding box center [221, 292] width 99 height 84
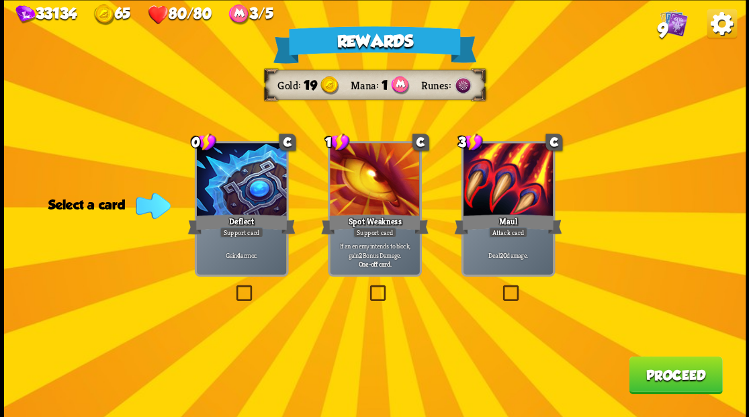
click at [233, 287] on label at bounding box center [233, 287] width 0 height 0
click at [0, 0] on input "checkbox" at bounding box center [0, 0] width 0 height 0
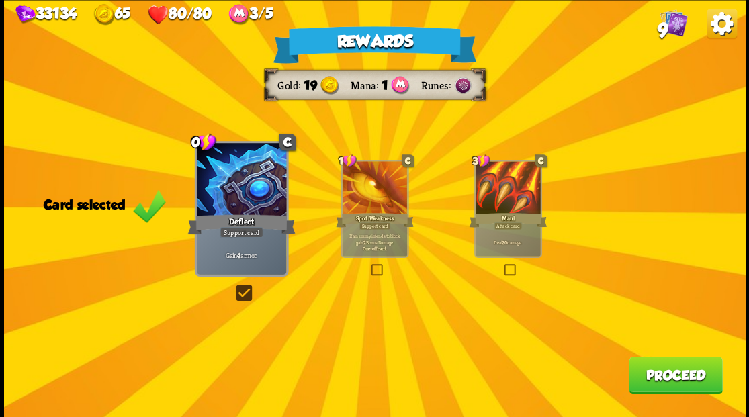
click at [661, 386] on button "Proceed" at bounding box center [675, 375] width 93 height 38
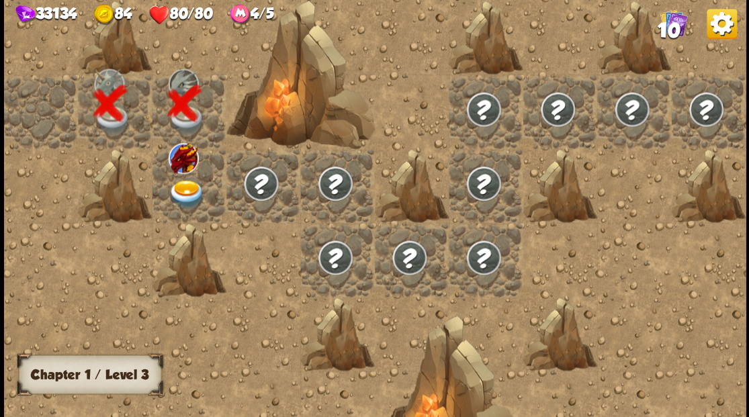
click at [181, 187] on img at bounding box center [186, 193] width 37 height 29
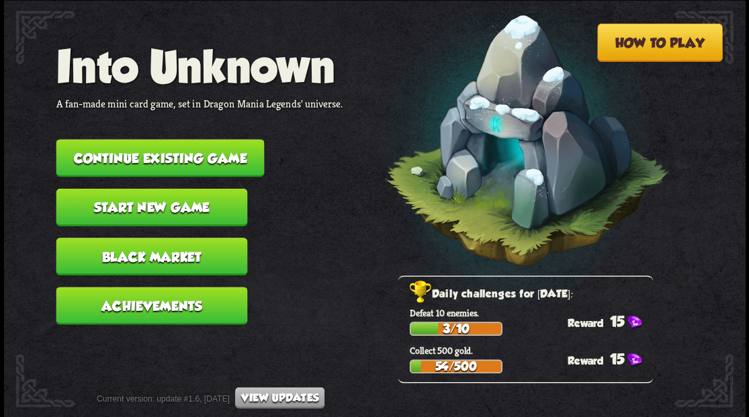
click at [143, 161] on button "Continue existing game" at bounding box center [160, 158] width 208 height 38
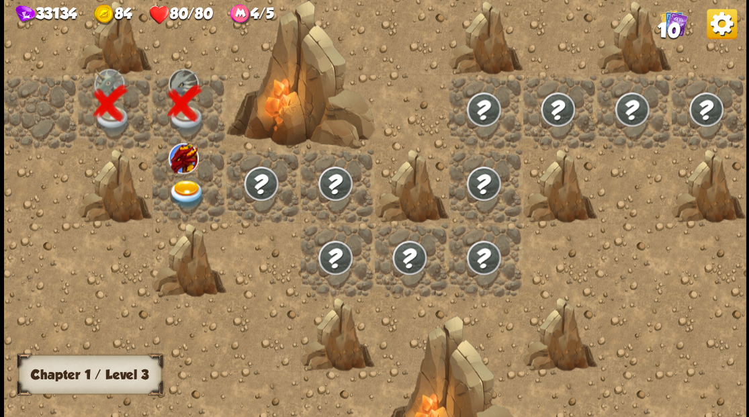
click at [186, 191] on img at bounding box center [186, 193] width 37 height 29
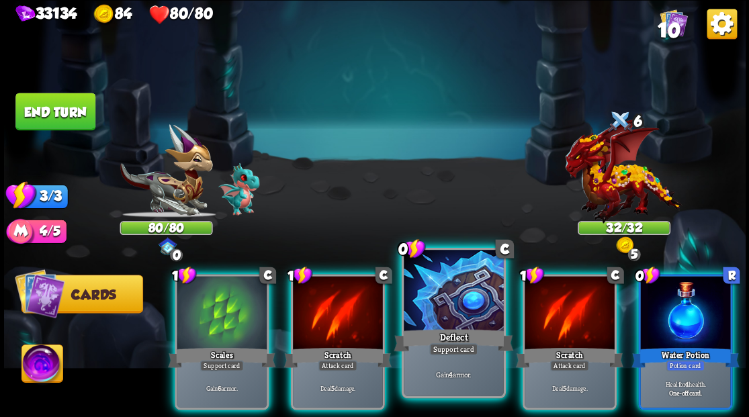
click at [443, 292] on div at bounding box center [453, 292] width 99 height 84
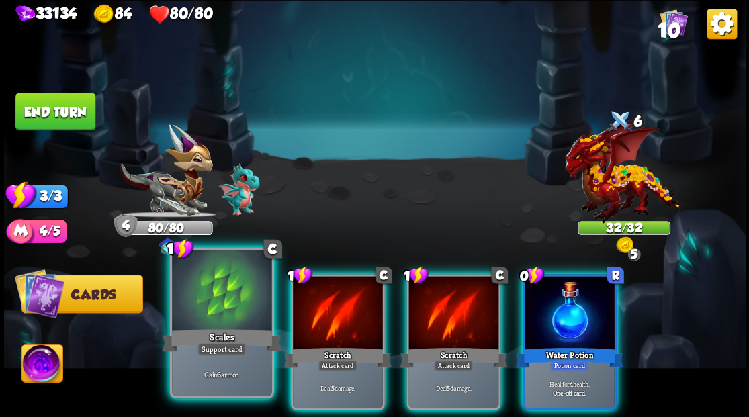
click at [238, 298] on div at bounding box center [221, 292] width 99 height 84
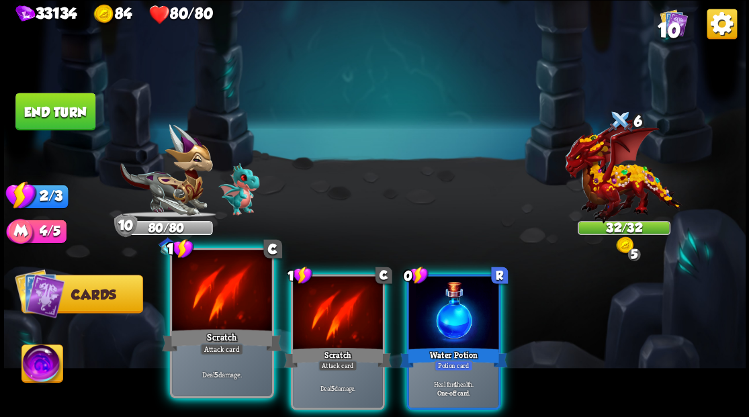
click at [243, 302] on div at bounding box center [221, 292] width 99 height 84
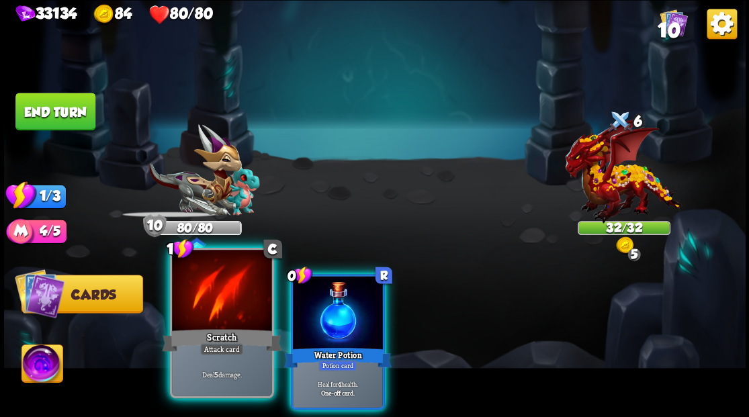
click at [259, 303] on div at bounding box center [221, 292] width 99 height 84
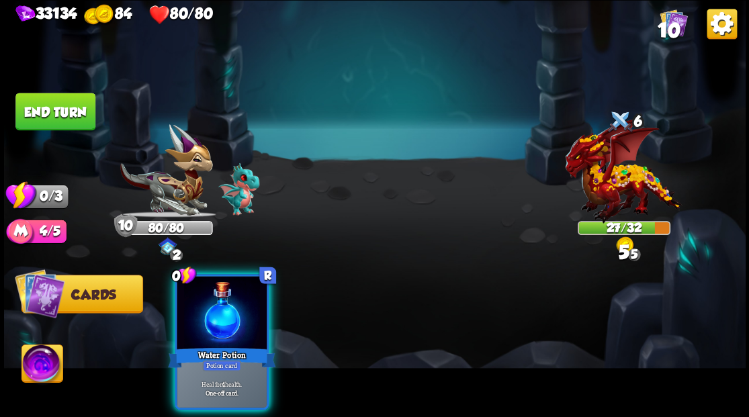
click at [283, 308] on div "0 R Water Potion Potion card Heal for 4 health. One-off card." at bounding box center [448, 324] width 593 height 185
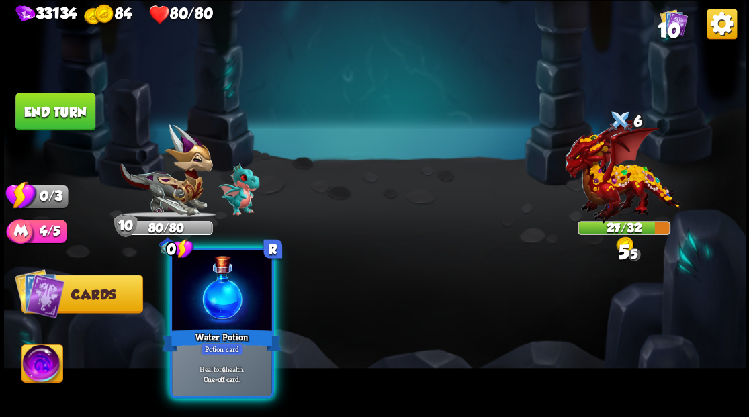
click at [226, 299] on div at bounding box center [221, 292] width 99 height 84
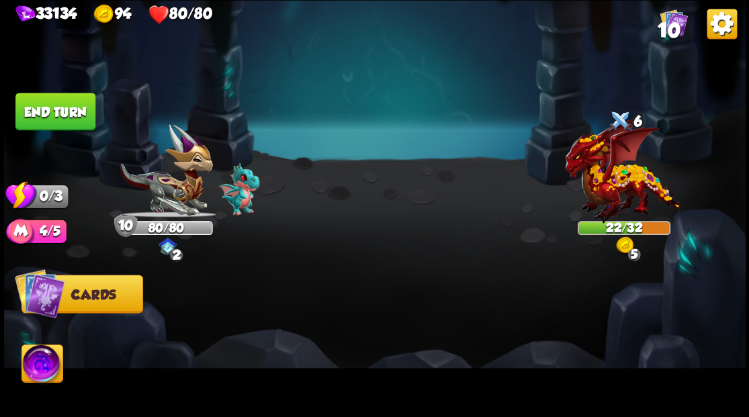
click at [58, 116] on button "End turn" at bounding box center [55, 112] width 80 height 38
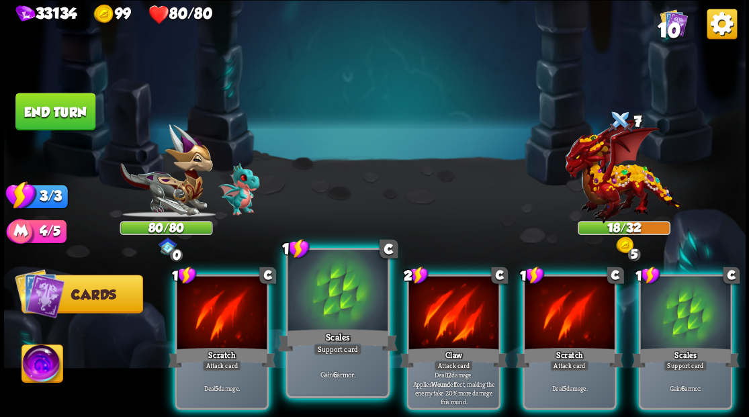
click at [324, 292] on div at bounding box center [337, 292] width 99 height 84
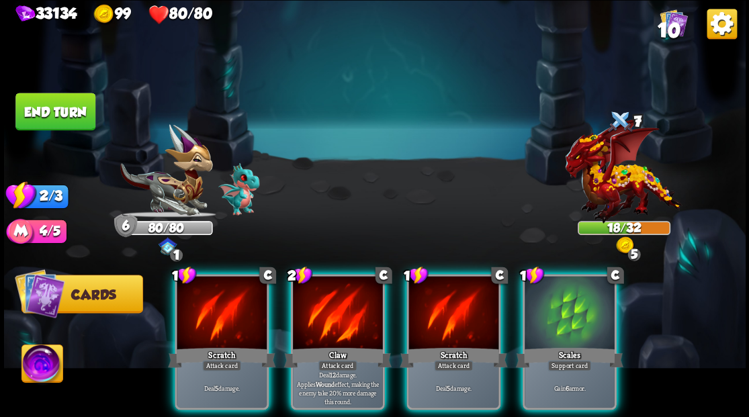
drag, startPoint x: 586, startPoint y: 313, endPoint x: 562, endPoint y: 304, distance: 25.9
click at [578, 309] on div at bounding box center [570, 314] width 90 height 76
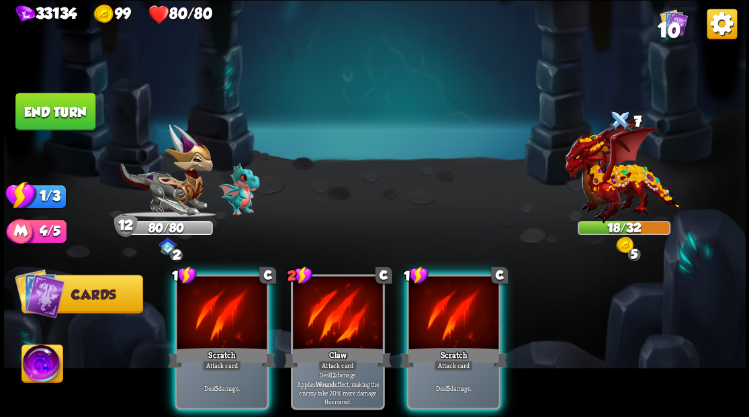
drag, startPoint x: 427, startPoint y: 320, endPoint x: 399, endPoint y: 305, distance: 31.9
click at [423, 318] on div at bounding box center [453, 314] width 90 height 76
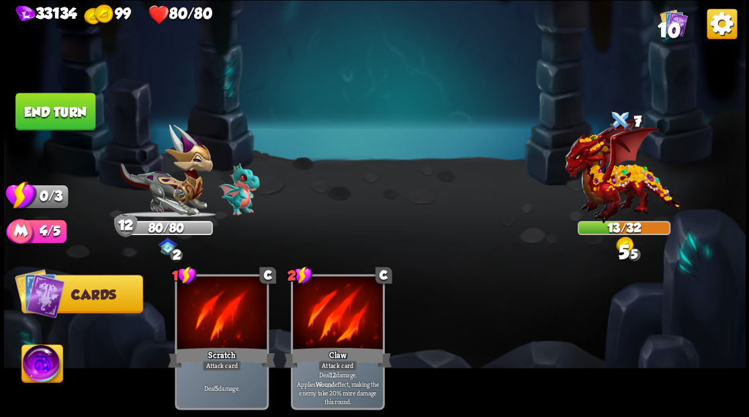
click at [56, 107] on button "End turn" at bounding box center [55, 112] width 80 height 38
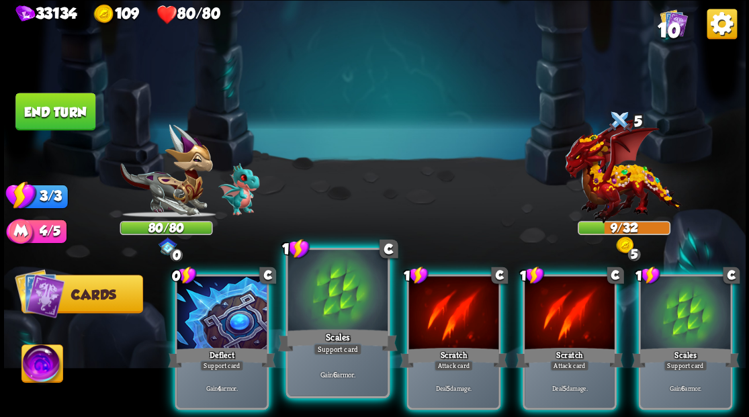
drag, startPoint x: 322, startPoint y: 308, endPoint x: 314, endPoint y: 308, distance: 8.7
click at [314, 308] on div at bounding box center [337, 292] width 99 height 84
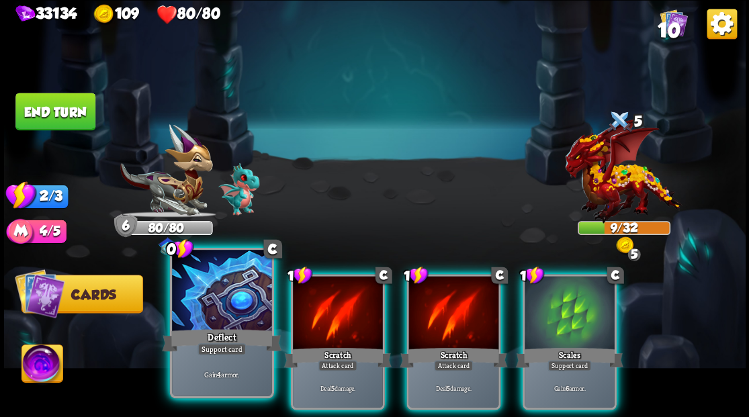
click at [218, 292] on div at bounding box center [221, 292] width 99 height 84
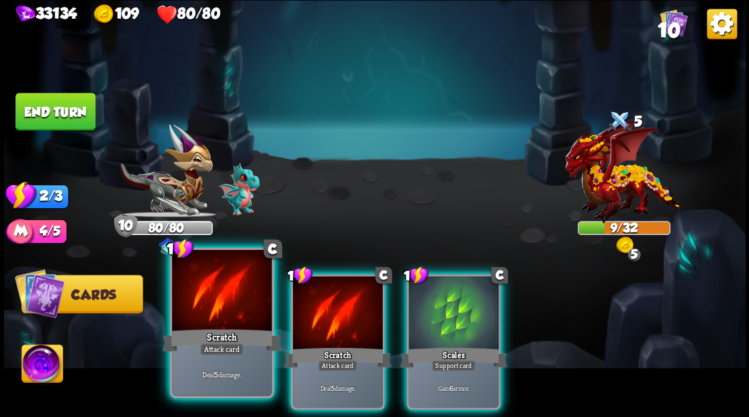
click at [240, 296] on div at bounding box center [221, 292] width 99 height 84
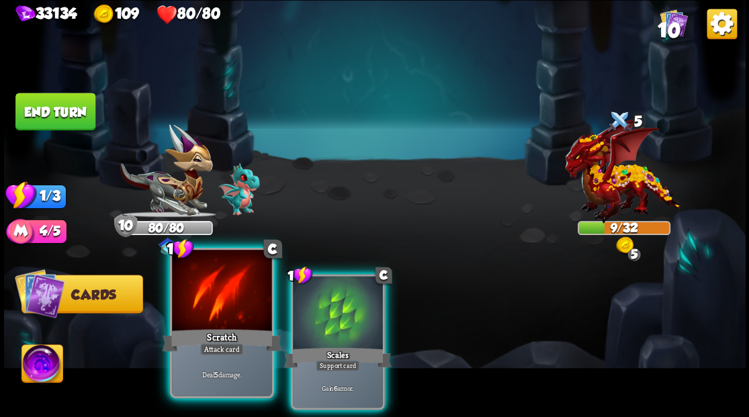
drag, startPoint x: 279, startPoint y: 300, endPoint x: 228, endPoint y: 294, distance: 51.3
click at [272, 298] on div "1 C Scratch Attack card Deal 5 damage. 1 C Scales Support card Gain 6 armor." at bounding box center [448, 324] width 593 height 185
click at [175, 288] on div at bounding box center [221, 292] width 99 height 84
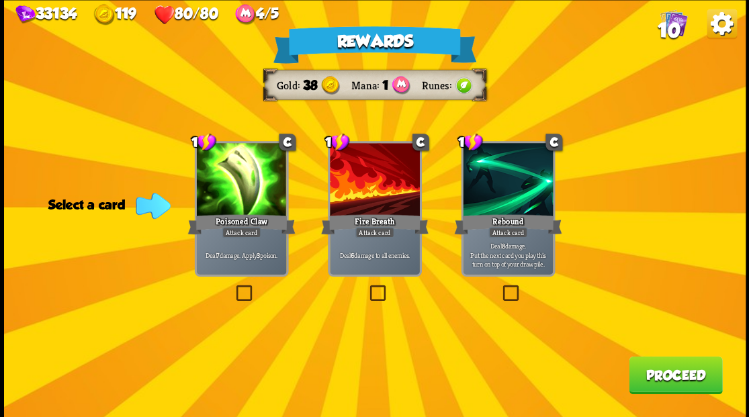
drag, startPoint x: 374, startPoint y: 293, endPoint x: 412, endPoint y: 298, distance: 39.3
click at [367, 287] on label at bounding box center [367, 287] width 0 height 0
click at [0, 0] on input "checkbox" at bounding box center [0, 0] width 0 height 0
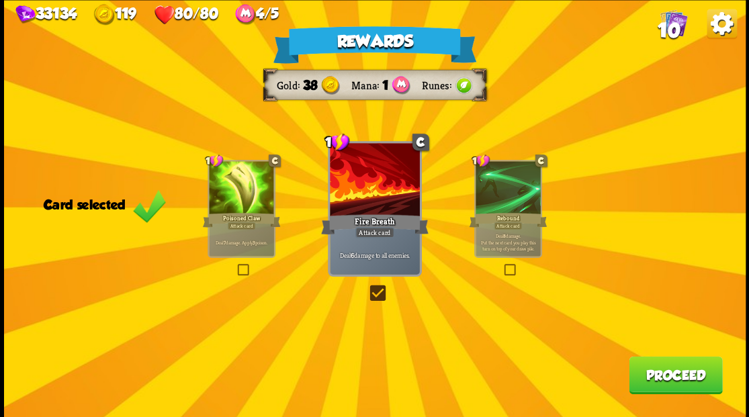
click at [660, 378] on button "Proceed" at bounding box center [675, 375] width 93 height 38
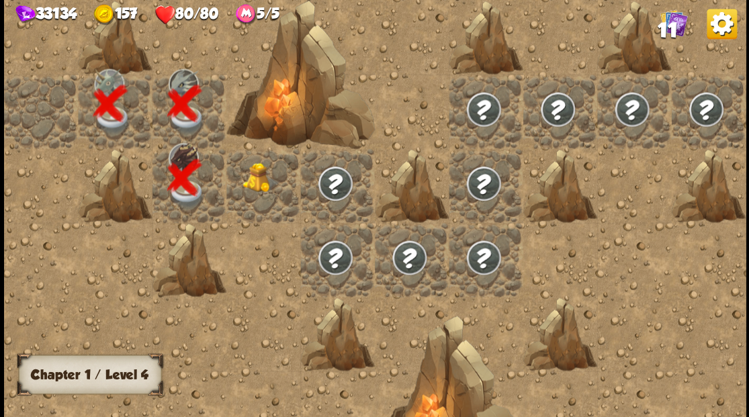
click at [251, 184] on img at bounding box center [261, 178] width 37 height 30
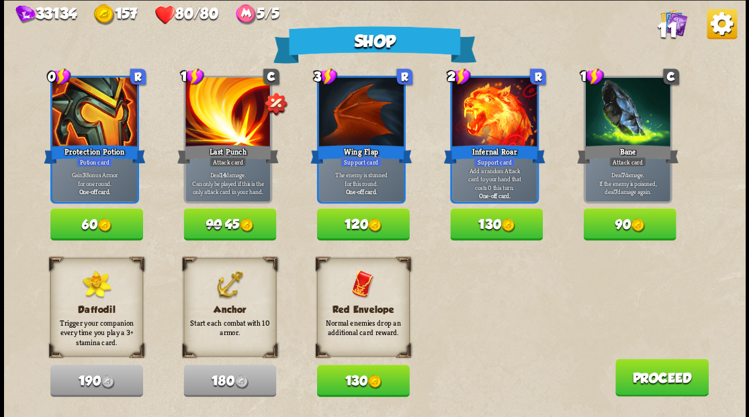
click at [645, 380] on button "Proceed" at bounding box center [661, 378] width 93 height 38
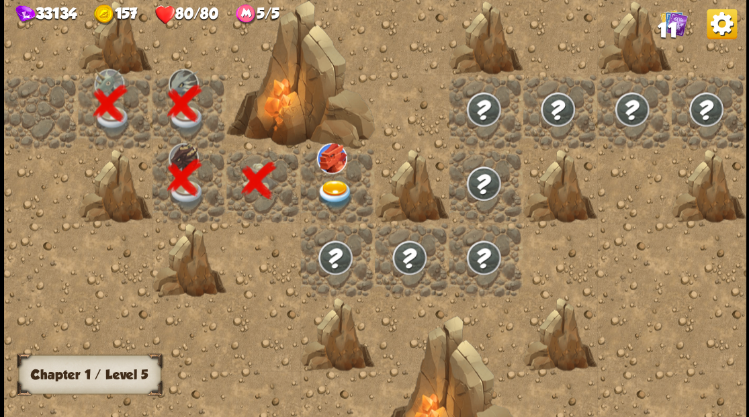
click at [335, 179] on img at bounding box center [334, 193] width 37 height 29
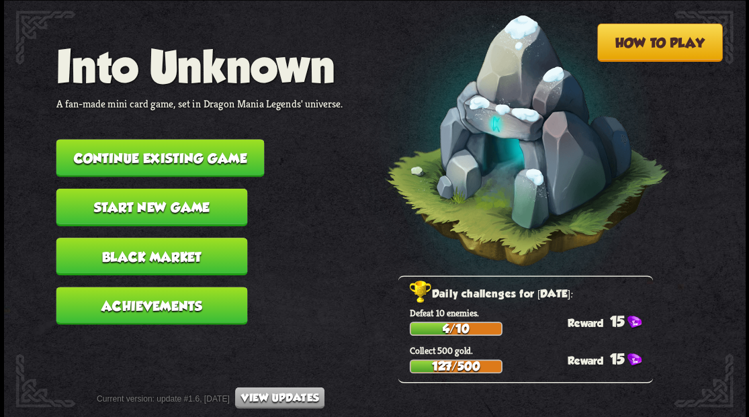
click at [165, 152] on button "Continue existing game" at bounding box center [160, 158] width 208 height 38
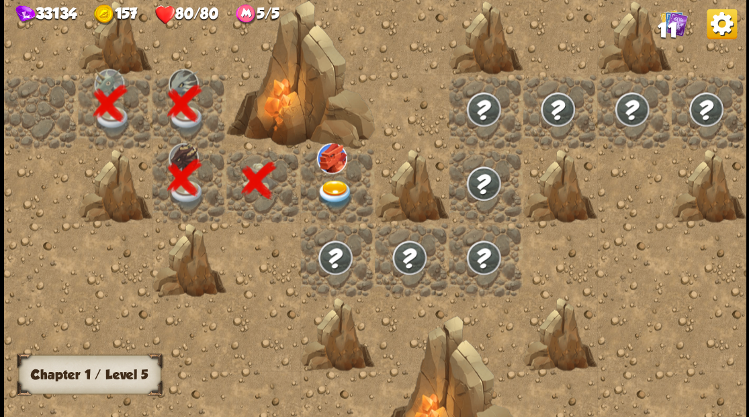
click at [334, 188] on img at bounding box center [334, 193] width 37 height 29
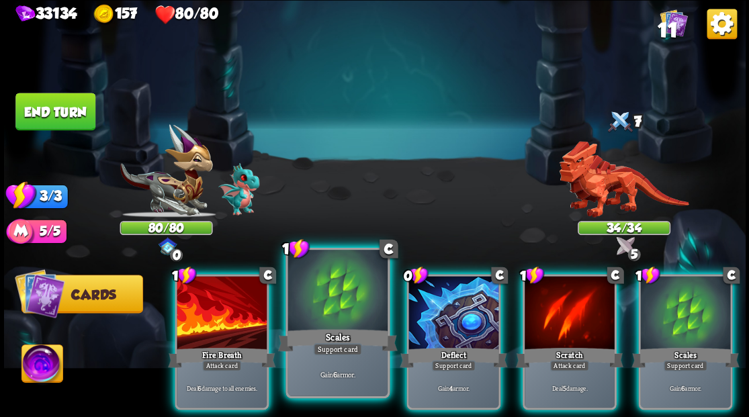
click at [317, 308] on div at bounding box center [337, 292] width 99 height 84
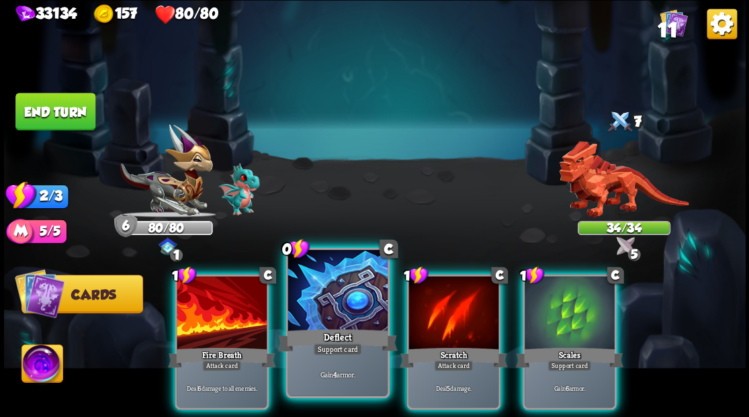
click at [333, 302] on div at bounding box center [337, 292] width 99 height 84
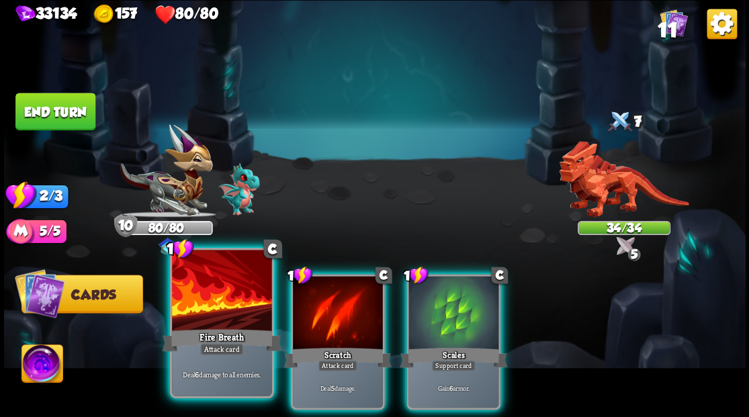
click at [214, 300] on div at bounding box center [221, 292] width 99 height 84
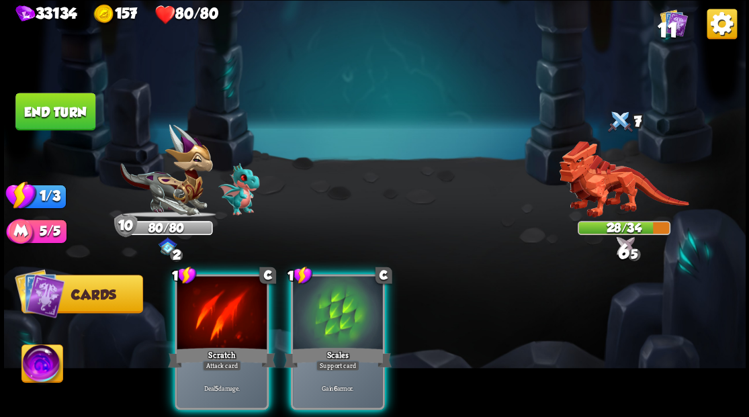
click at [214, 300] on div at bounding box center [222, 314] width 90 height 76
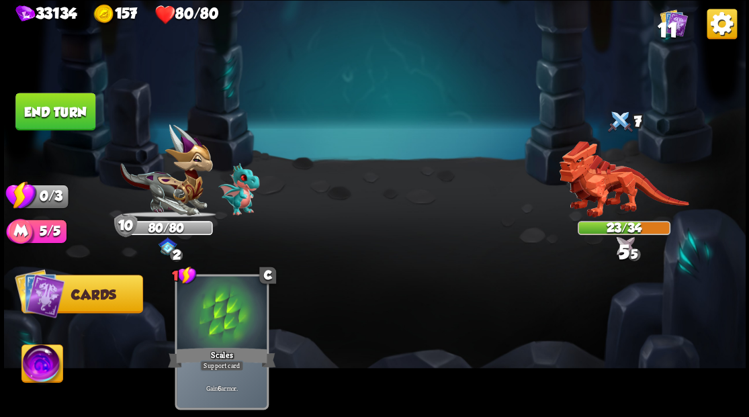
click at [69, 106] on button "End turn" at bounding box center [55, 112] width 80 height 38
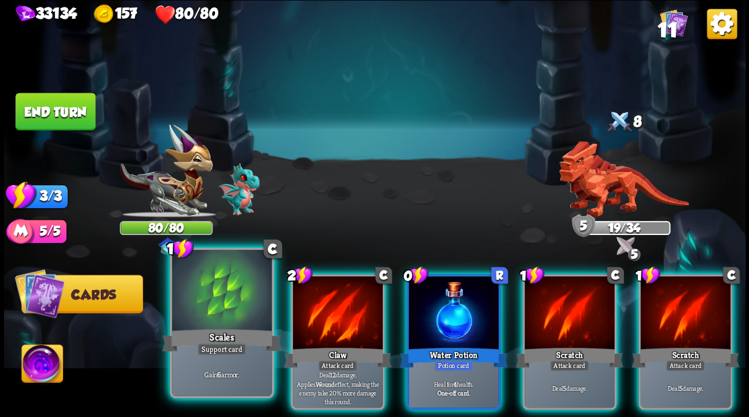
click at [215, 304] on div at bounding box center [221, 292] width 99 height 84
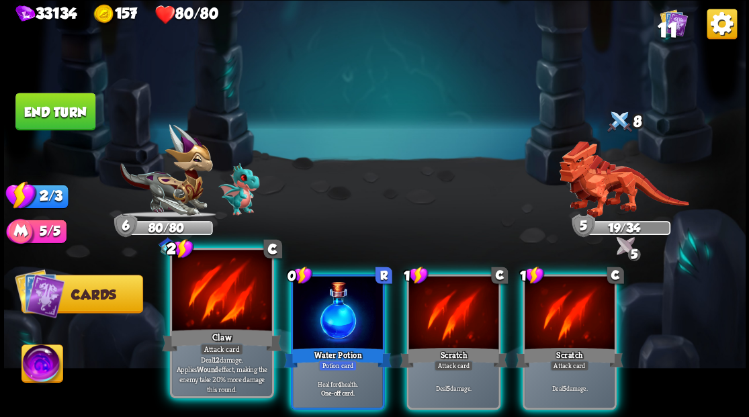
click at [206, 299] on div at bounding box center [221, 292] width 99 height 84
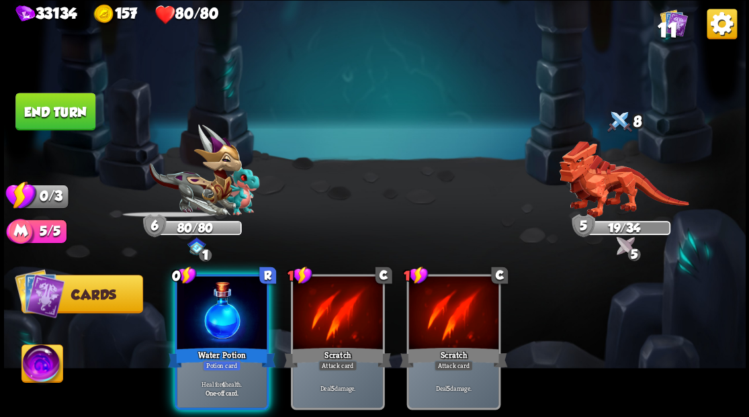
click at [206, 299] on div at bounding box center [222, 314] width 90 height 76
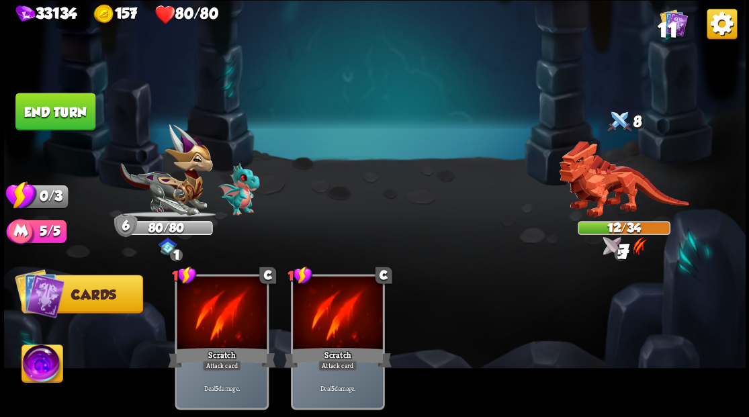
click at [69, 128] on button "End turn" at bounding box center [55, 111] width 81 height 38
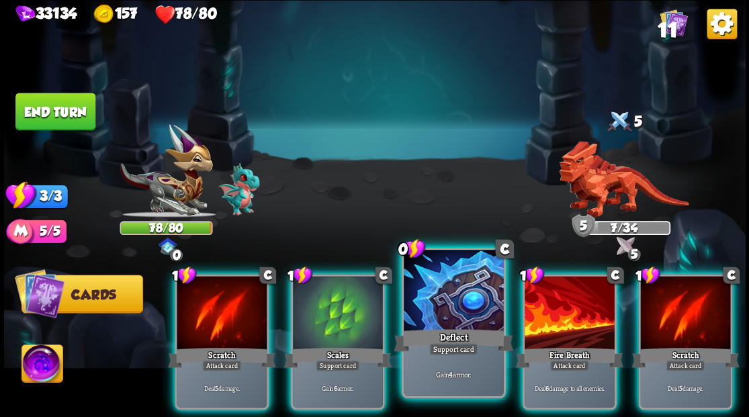
click at [464, 308] on div at bounding box center [453, 292] width 99 height 84
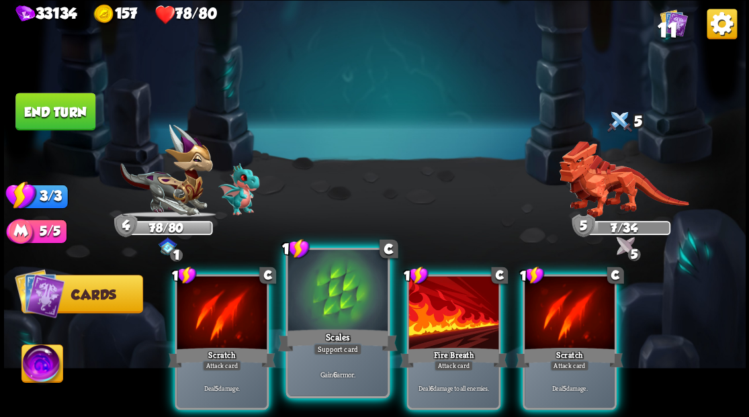
click at [343, 306] on div at bounding box center [337, 292] width 99 height 84
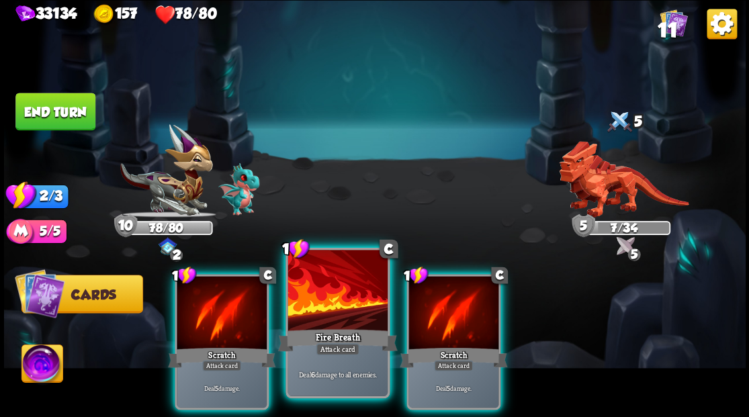
click at [339, 298] on div at bounding box center [337, 292] width 99 height 84
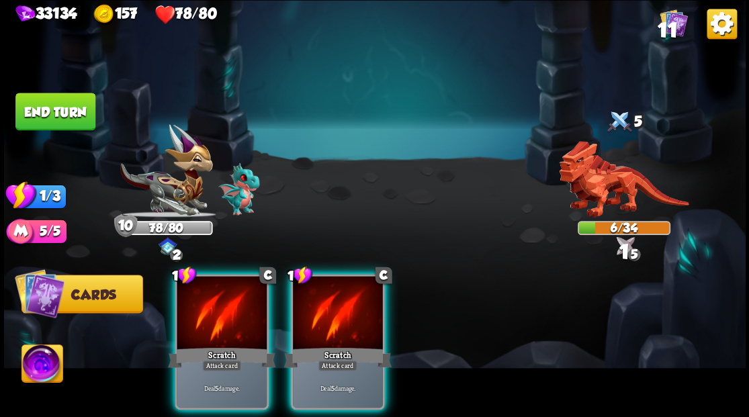
click at [339, 298] on div at bounding box center [338, 314] width 90 height 76
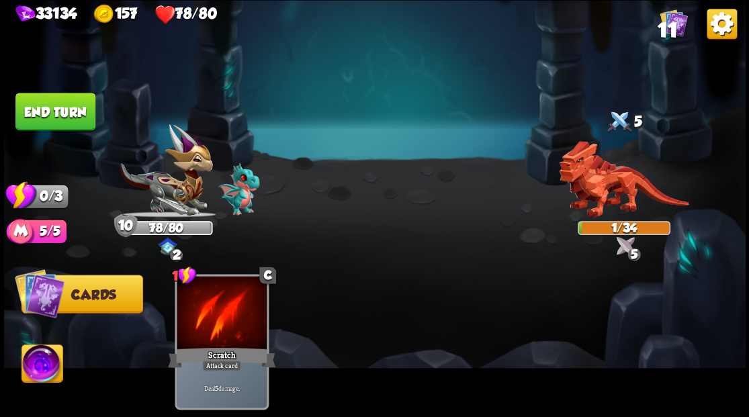
drag, startPoint x: 80, startPoint y: 98, endPoint x: 361, endPoint y: 148, distance: 285.3
click at [79, 98] on button "End turn" at bounding box center [55, 112] width 80 height 38
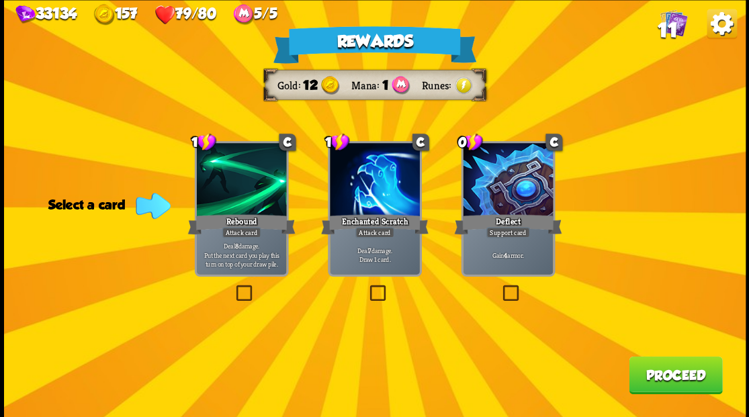
click at [367, 287] on label at bounding box center [367, 287] width 0 height 0
click at [0, 0] on input "checkbox" at bounding box center [0, 0] width 0 height 0
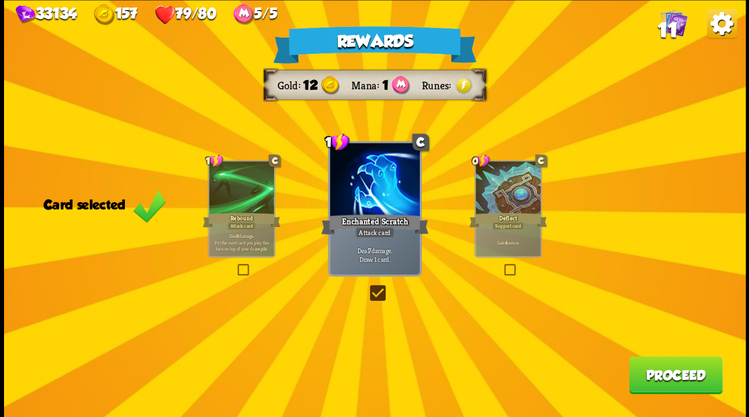
click at [689, 376] on button "Proceed" at bounding box center [675, 375] width 93 height 38
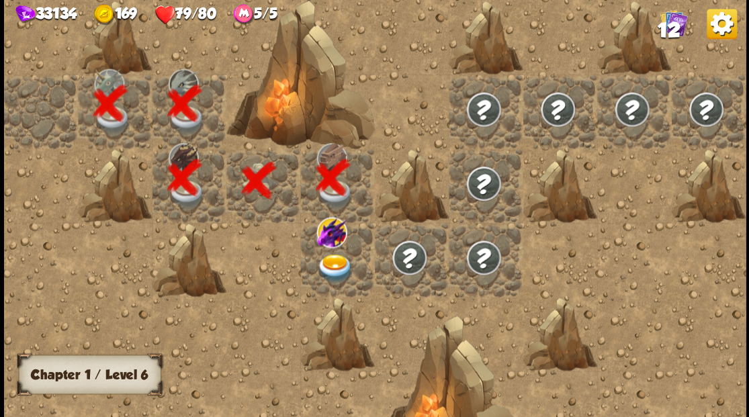
click at [336, 269] on img at bounding box center [334, 268] width 37 height 29
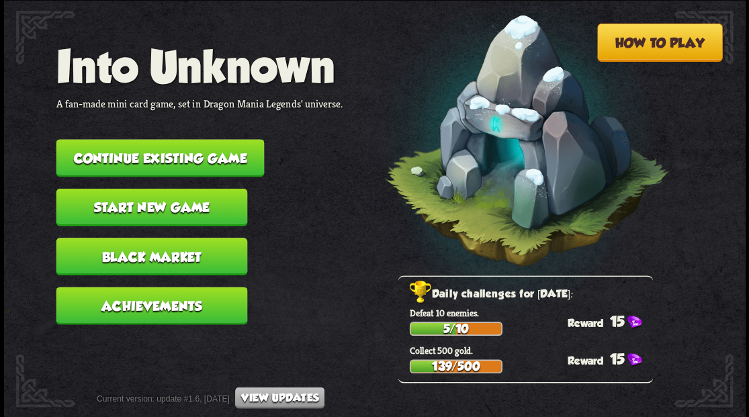
click at [185, 160] on button "Continue existing game" at bounding box center [160, 158] width 208 height 38
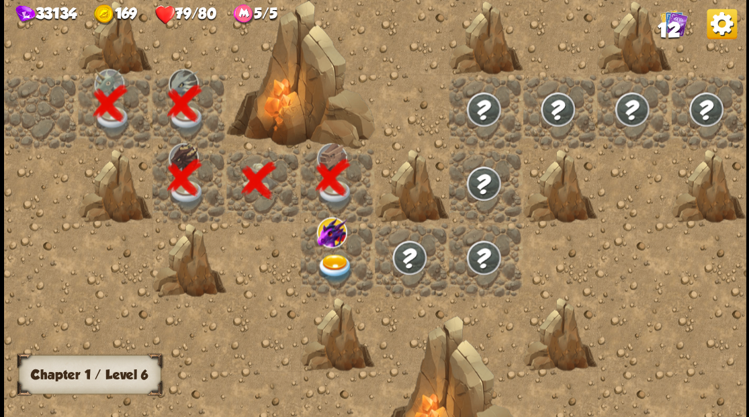
click at [339, 263] on img at bounding box center [334, 268] width 37 height 29
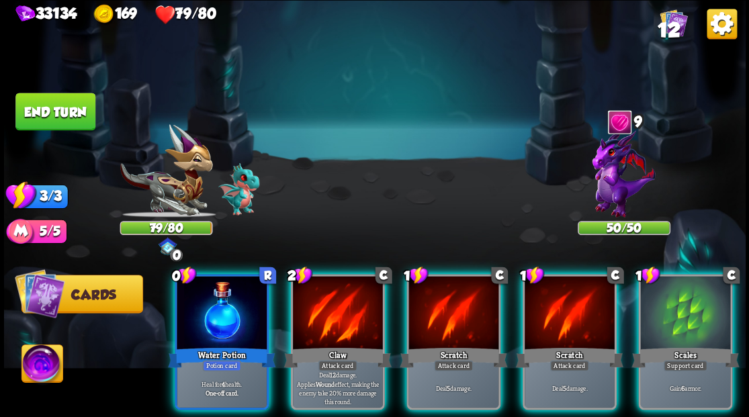
click at [698, 305] on div at bounding box center [685, 314] width 90 height 76
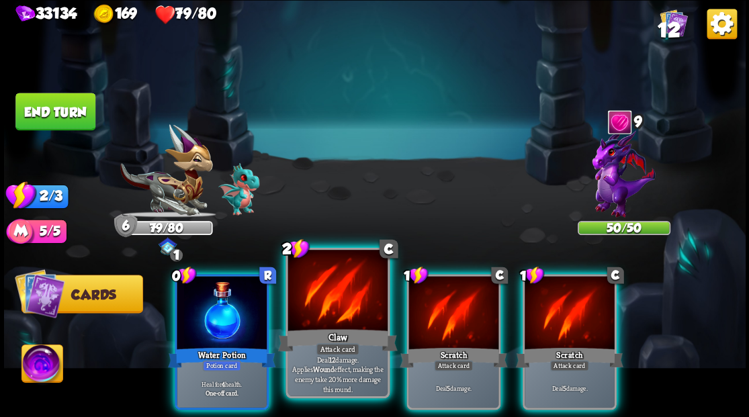
click at [324, 310] on div at bounding box center [337, 292] width 99 height 84
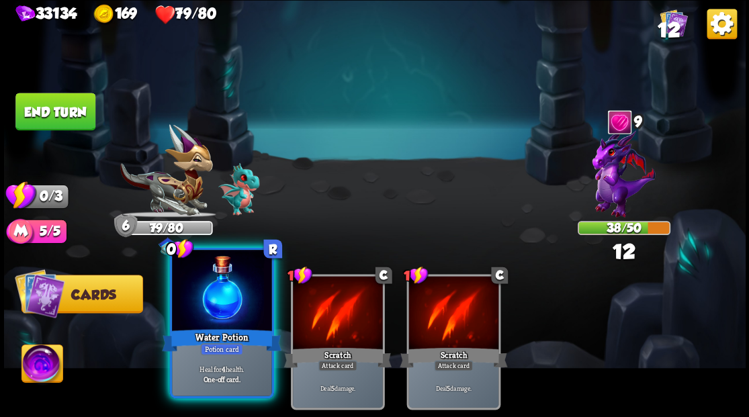
click at [197, 316] on div at bounding box center [221, 292] width 99 height 84
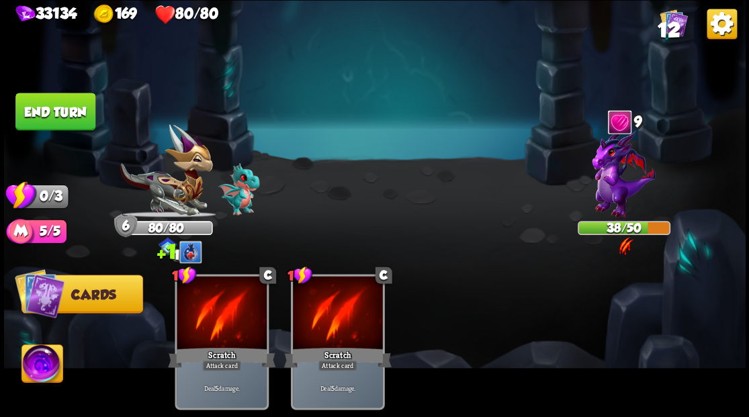
click at [52, 110] on button "End turn" at bounding box center [55, 112] width 80 height 38
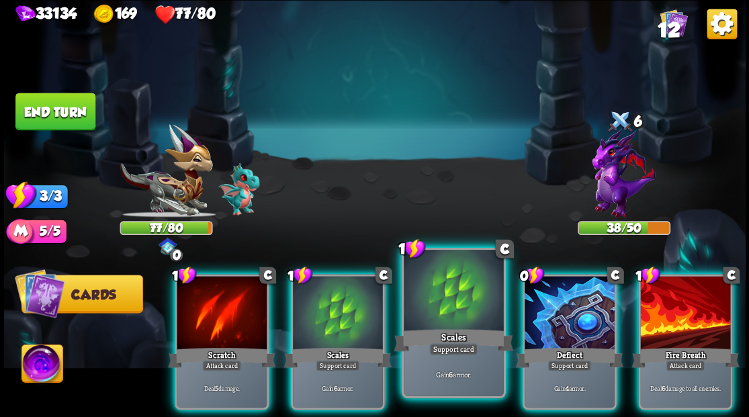
click at [462, 303] on div at bounding box center [453, 292] width 99 height 84
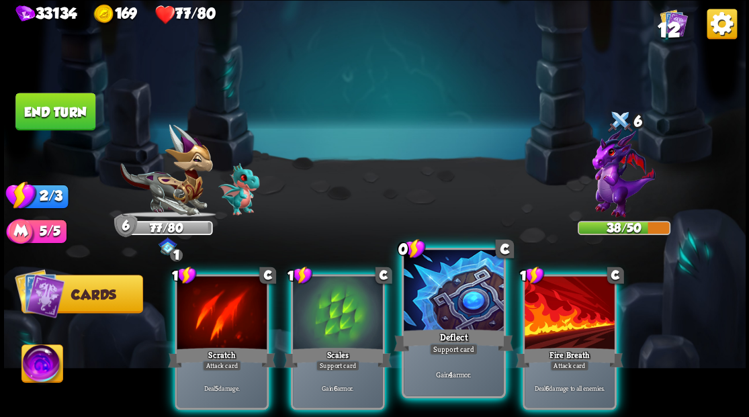
click at [451, 304] on div at bounding box center [453, 292] width 99 height 84
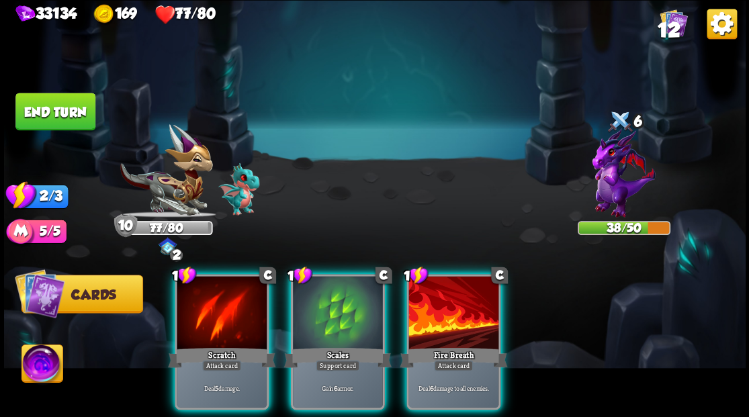
click at [467, 298] on div at bounding box center [453, 314] width 90 height 76
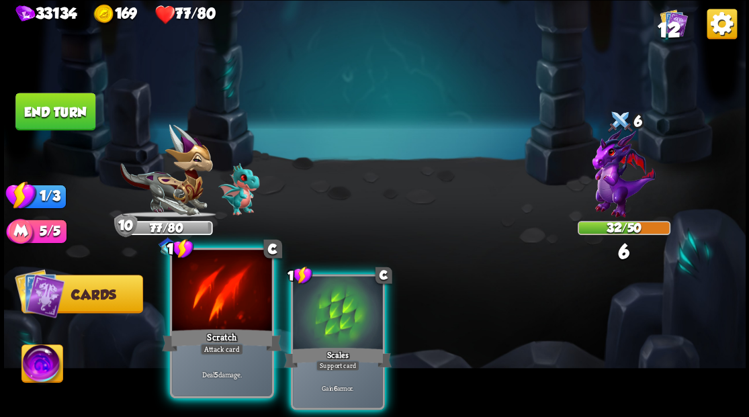
click at [200, 322] on div at bounding box center [221, 292] width 99 height 84
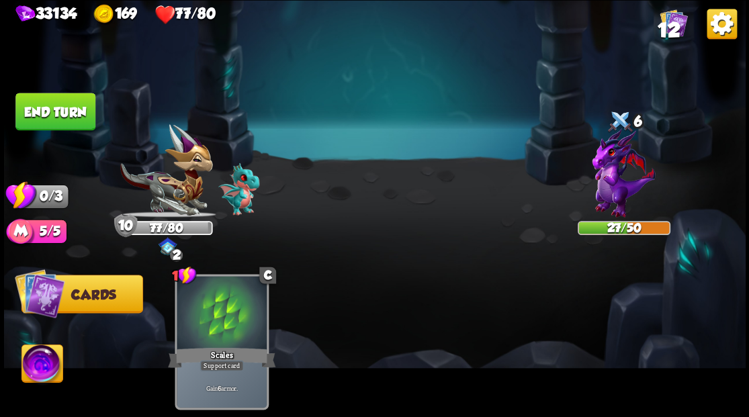
click at [62, 105] on button "End turn" at bounding box center [55, 112] width 80 height 38
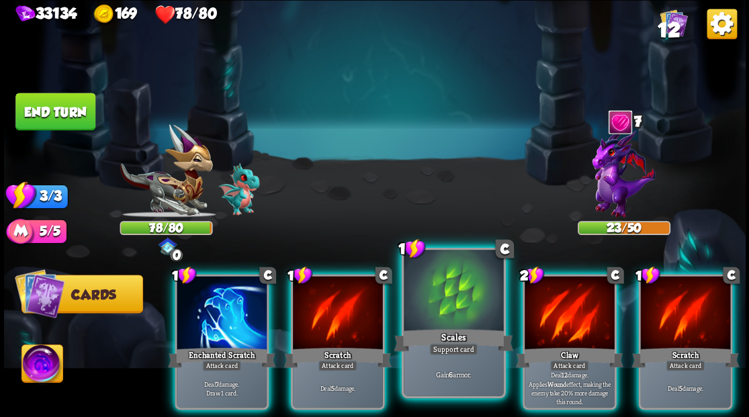
click at [457, 294] on div at bounding box center [453, 292] width 99 height 84
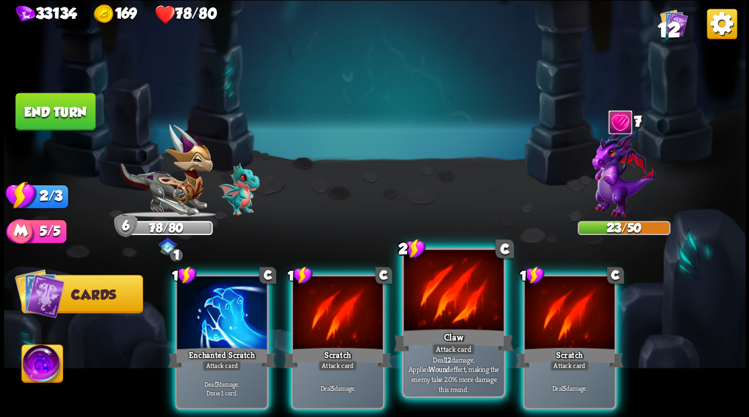
click at [441, 290] on div at bounding box center [453, 292] width 99 height 84
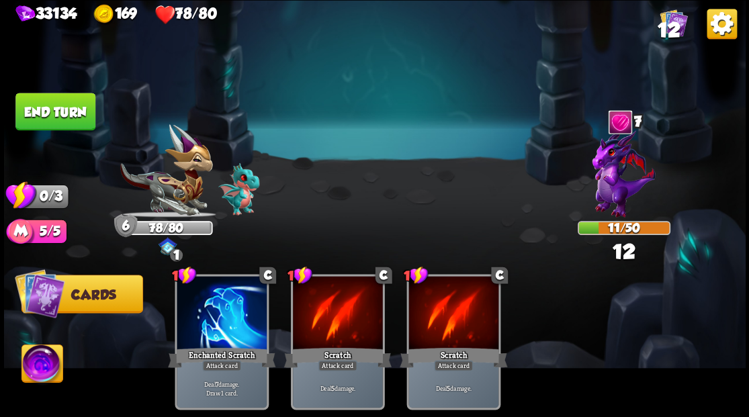
click at [72, 105] on button "End turn" at bounding box center [55, 112] width 80 height 38
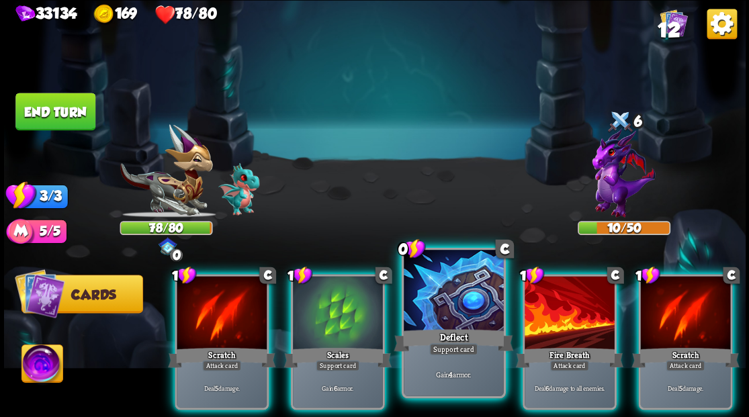
click at [439, 322] on div at bounding box center [453, 292] width 99 height 84
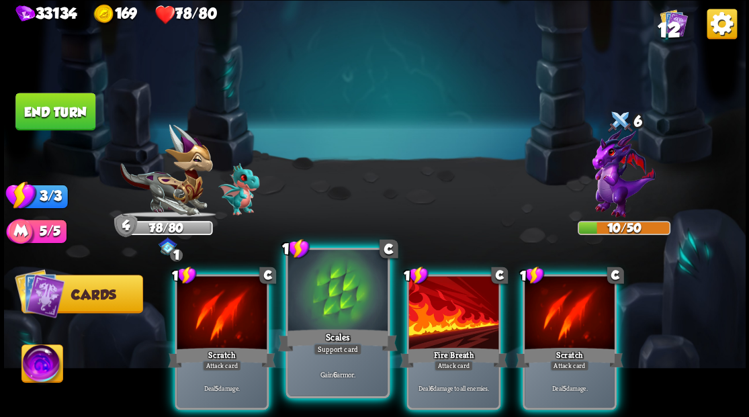
click at [329, 308] on div at bounding box center [337, 292] width 99 height 84
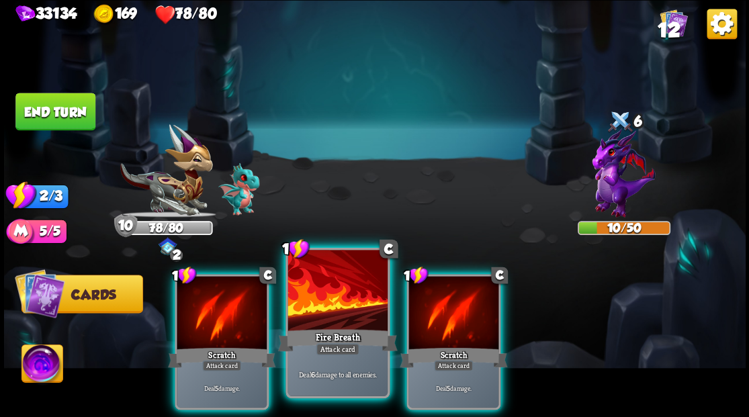
click at [330, 308] on div at bounding box center [337, 292] width 99 height 84
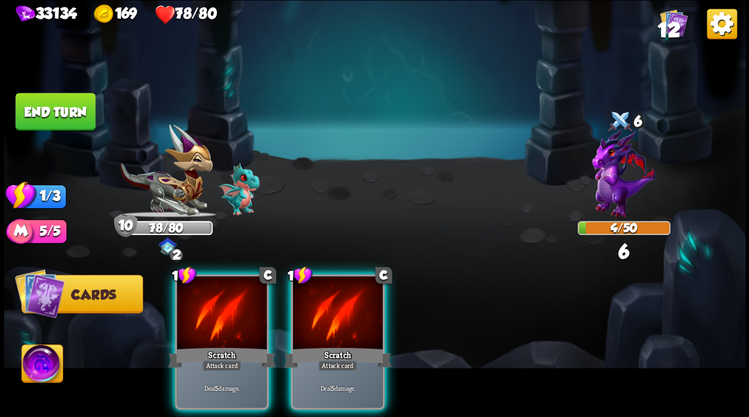
click at [330, 308] on div at bounding box center [338, 314] width 90 height 76
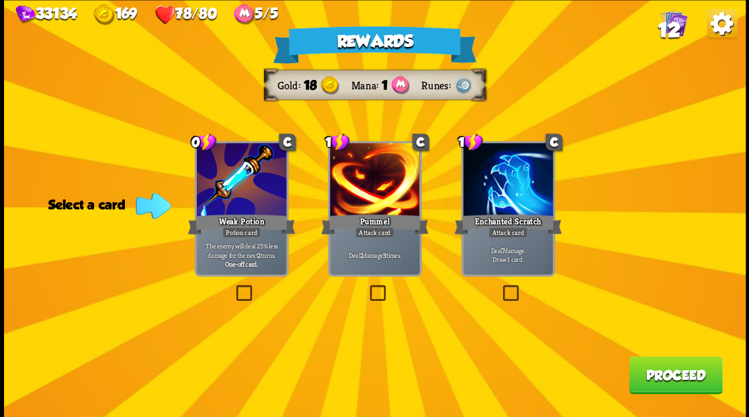
click at [233, 287] on label at bounding box center [233, 287] width 0 height 0
click at [0, 0] on input "checkbox" at bounding box center [0, 0] width 0 height 0
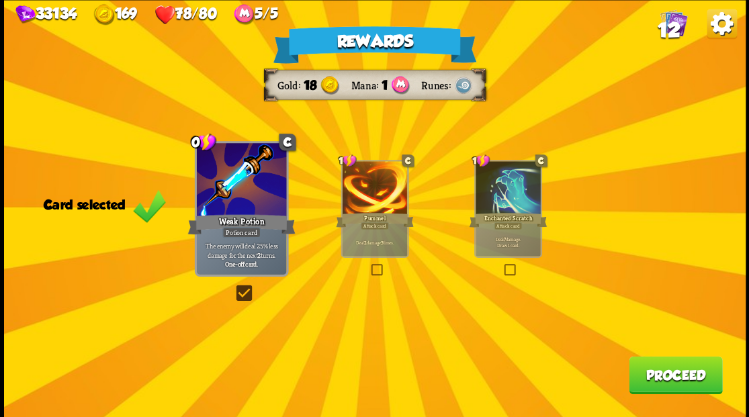
click at [658, 381] on button "Proceed" at bounding box center [675, 375] width 93 height 38
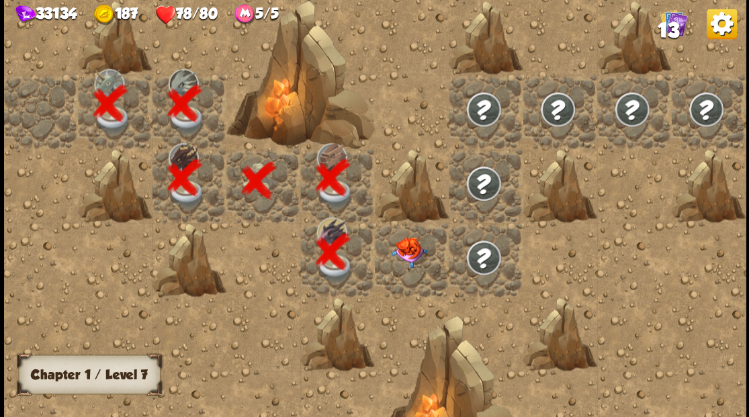
click at [398, 260] on div at bounding box center [412, 259] width 74 height 74
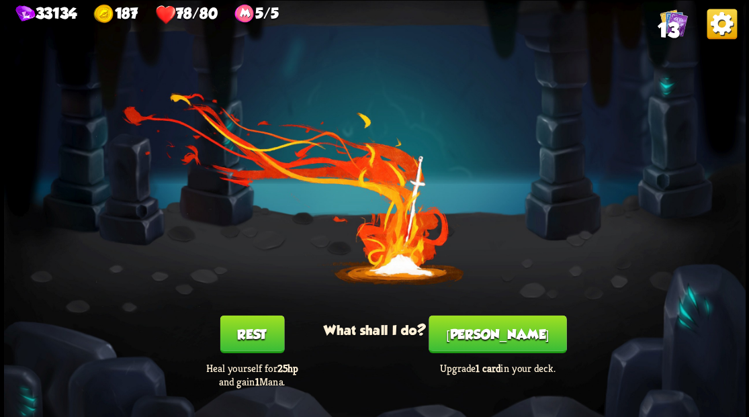
click at [494, 342] on button "Smith" at bounding box center [498, 334] width 138 height 38
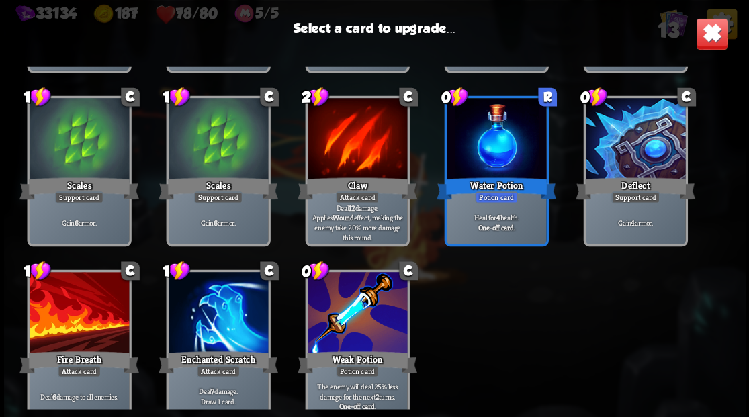
scroll to position [221, 0]
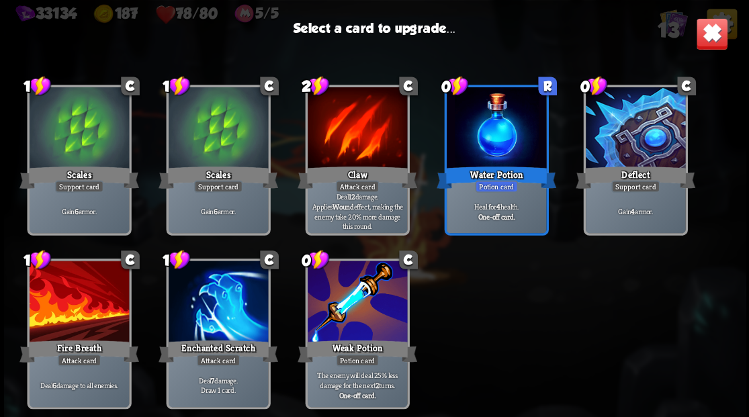
click at [230, 302] on div at bounding box center [217, 303] width 99 height 84
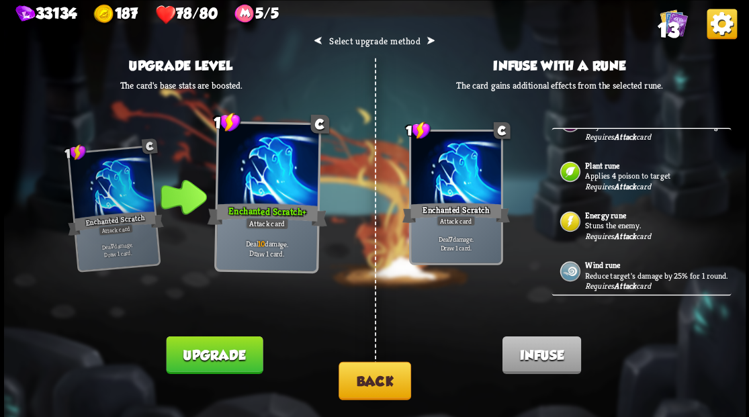
scroll to position [127, 0]
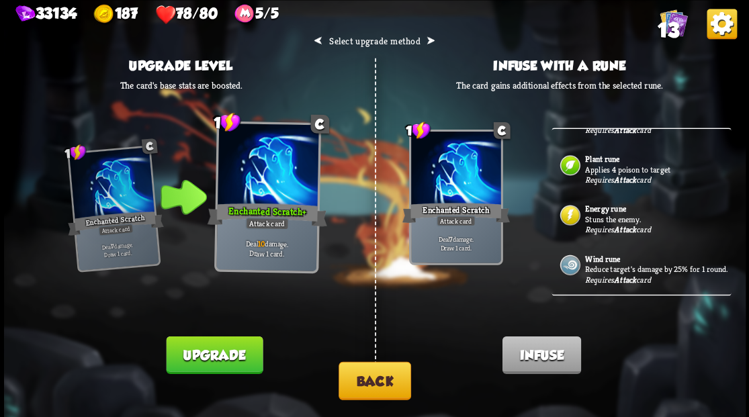
click at [602, 267] on p "Reduce target's damage by 25% for 1 round." at bounding box center [656, 268] width 143 height 11
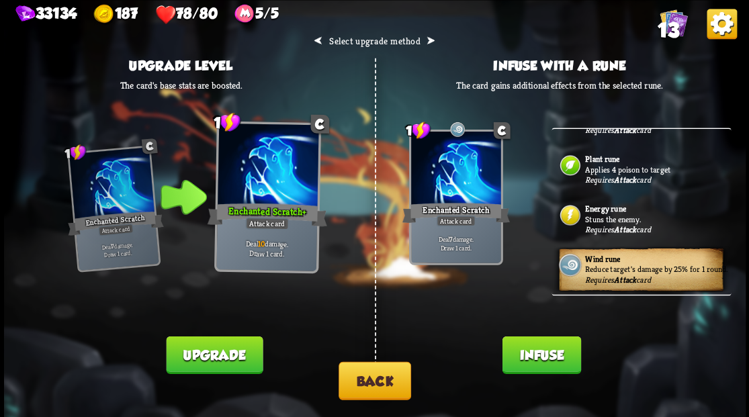
click at [536, 360] on button "Infuse" at bounding box center [541, 355] width 79 height 38
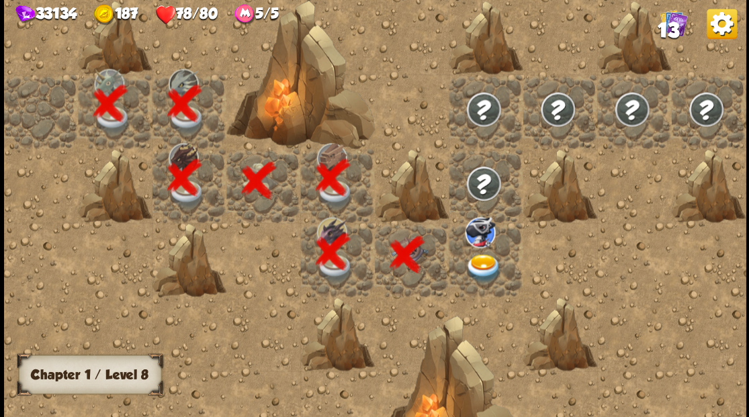
click at [482, 265] on img at bounding box center [483, 268] width 37 height 29
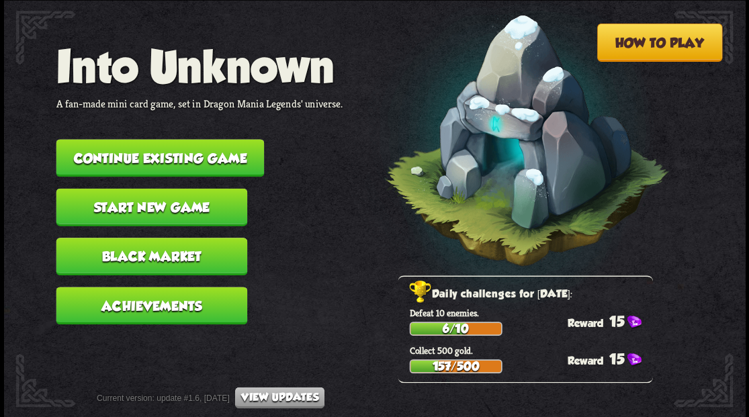
click at [144, 162] on button "Continue existing game" at bounding box center [160, 158] width 208 height 38
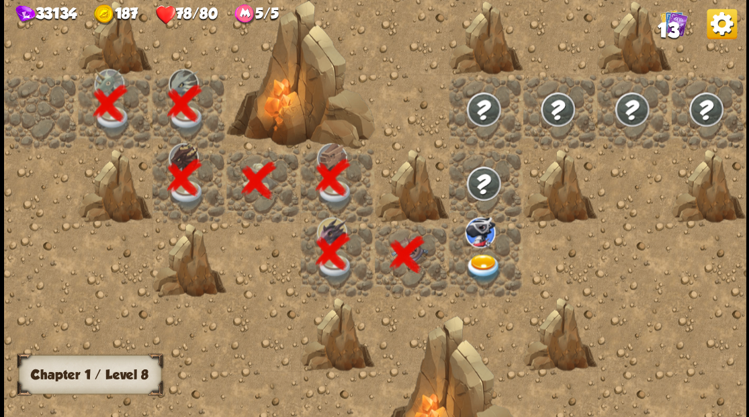
click at [472, 268] on img at bounding box center [483, 268] width 37 height 29
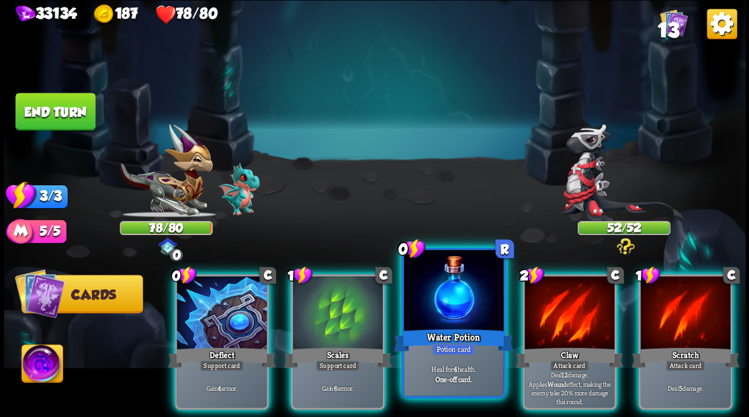
click at [446, 304] on div at bounding box center [453, 292] width 99 height 84
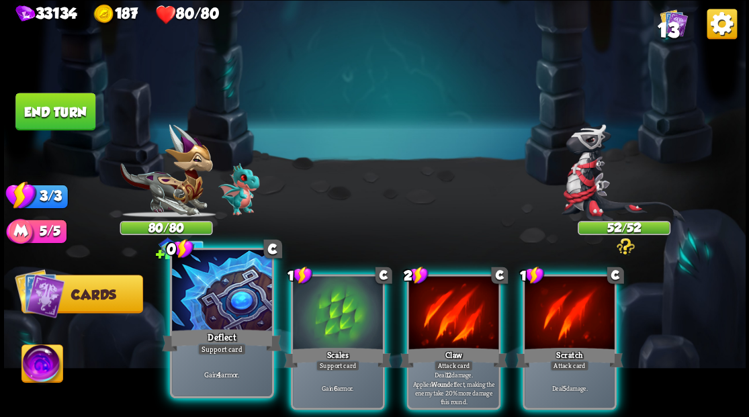
click at [234, 312] on div at bounding box center [221, 292] width 99 height 84
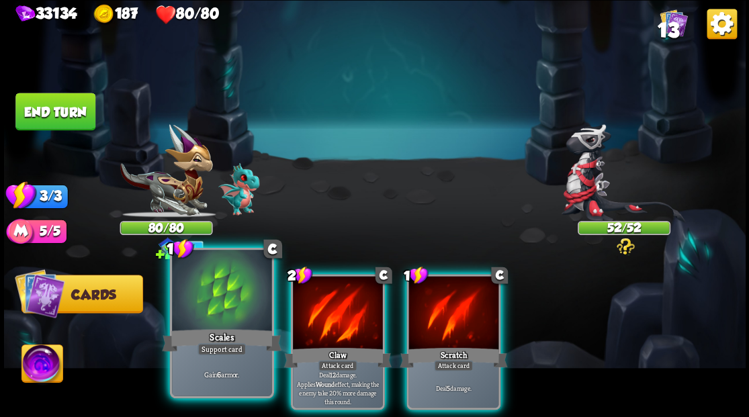
click at [255, 302] on div at bounding box center [221, 292] width 99 height 84
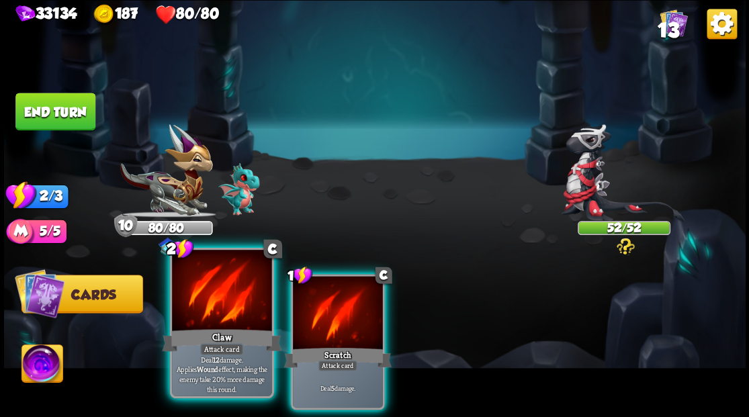
click at [245, 300] on div at bounding box center [221, 292] width 99 height 84
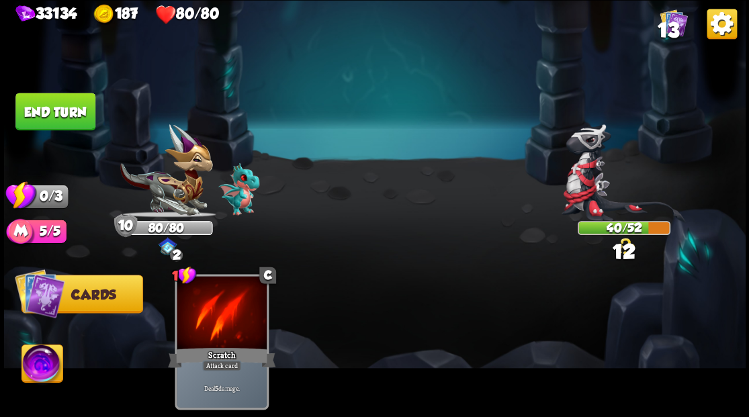
click at [72, 103] on button "End turn" at bounding box center [55, 112] width 80 height 38
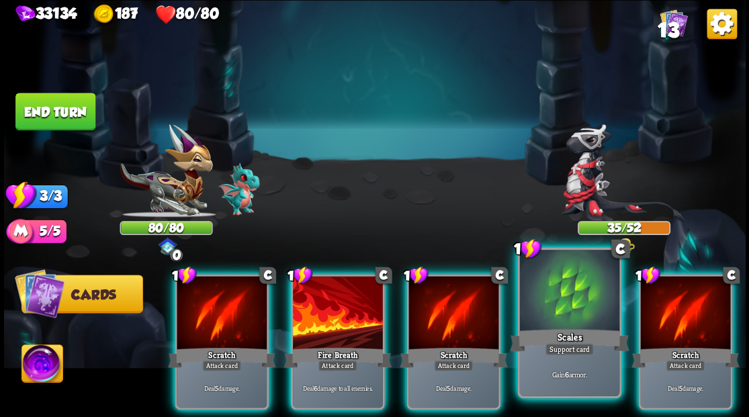
click at [558, 298] on div at bounding box center [568, 292] width 99 height 84
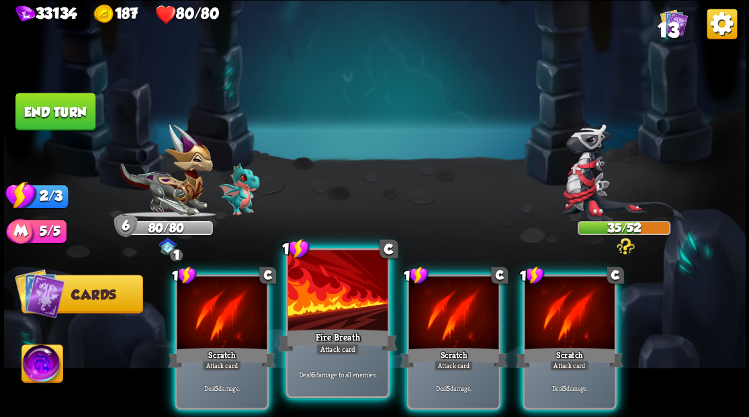
click at [337, 293] on div at bounding box center [337, 292] width 99 height 84
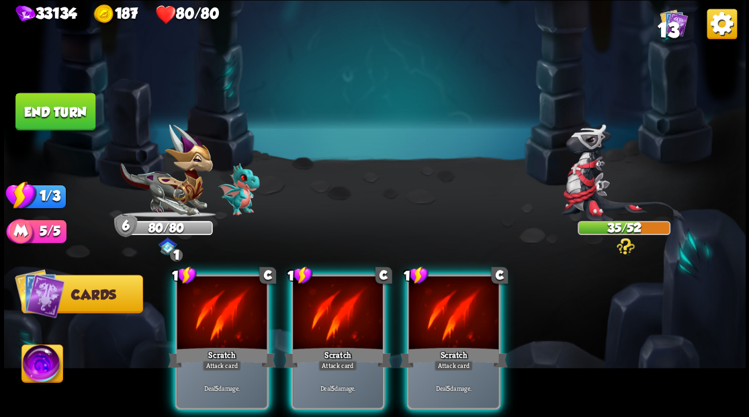
click at [337, 293] on div at bounding box center [338, 314] width 90 height 76
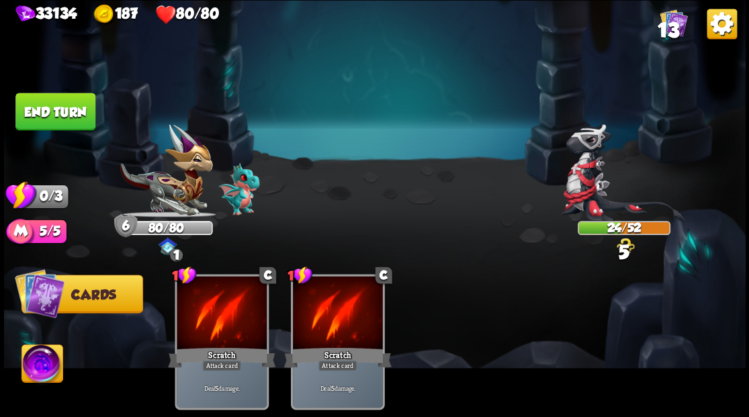
click at [67, 116] on button "End turn" at bounding box center [55, 112] width 80 height 38
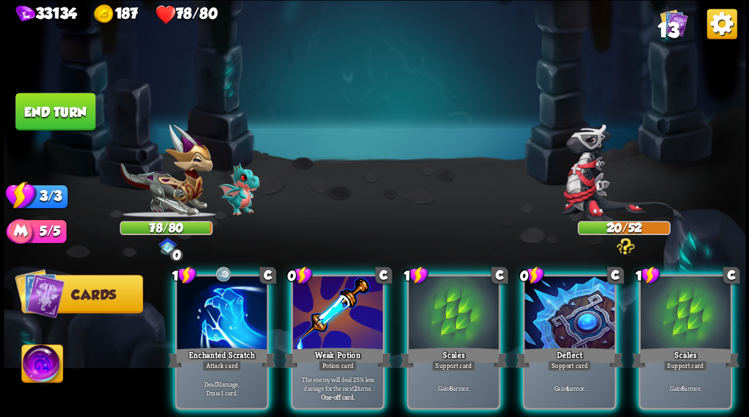
drag, startPoint x: 582, startPoint y: 304, endPoint x: 639, endPoint y: 305, distance: 57.1
click at [585, 304] on div at bounding box center [570, 314] width 90 height 76
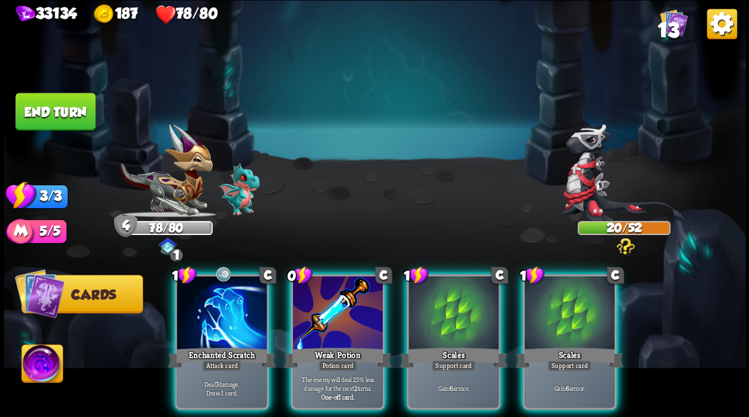
click at [645, 308] on div "1 C Enchanted Scratch Attack card Deal 7 damage. Draw 1 card. 0 C Weak Potion P…" at bounding box center [448, 324] width 593 height 185
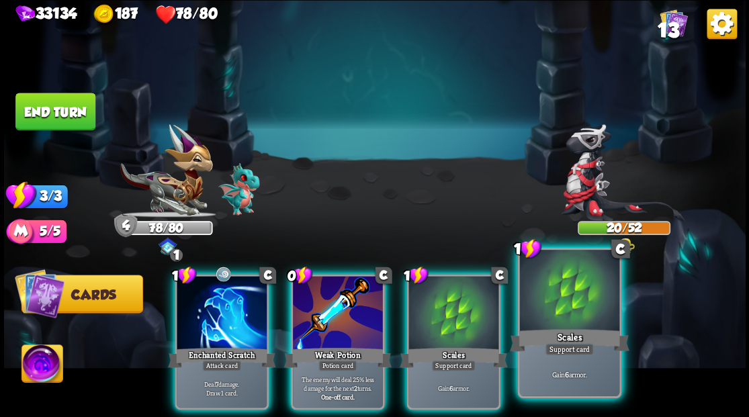
click at [584, 298] on div at bounding box center [568, 292] width 99 height 84
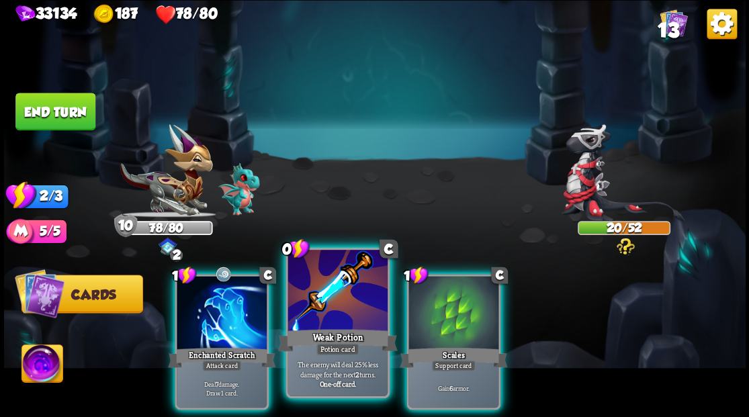
click at [325, 306] on div at bounding box center [337, 292] width 99 height 84
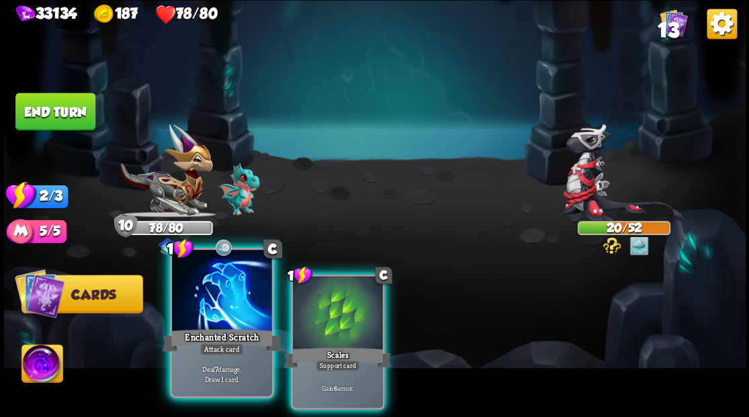
click at [223, 294] on div at bounding box center [221, 292] width 99 height 84
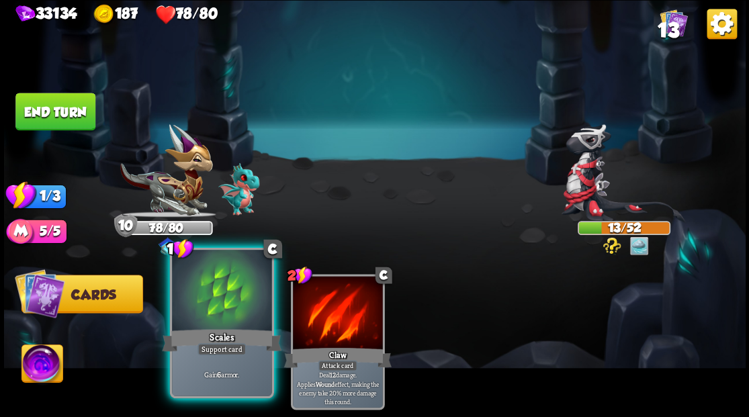
click at [230, 298] on div at bounding box center [221, 292] width 99 height 84
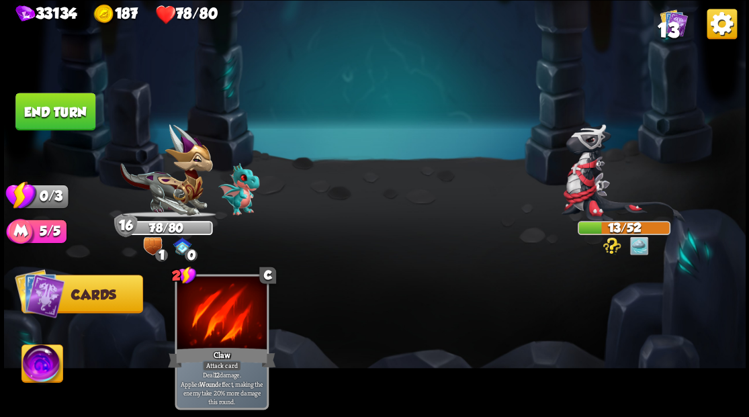
click at [58, 110] on button "End turn" at bounding box center [55, 112] width 80 height 38
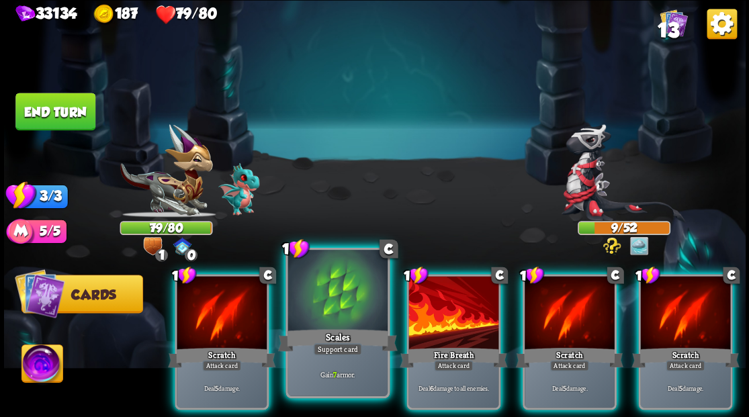
click at [324, 309] on div at bounding box center [337, 292] width 99 height 84
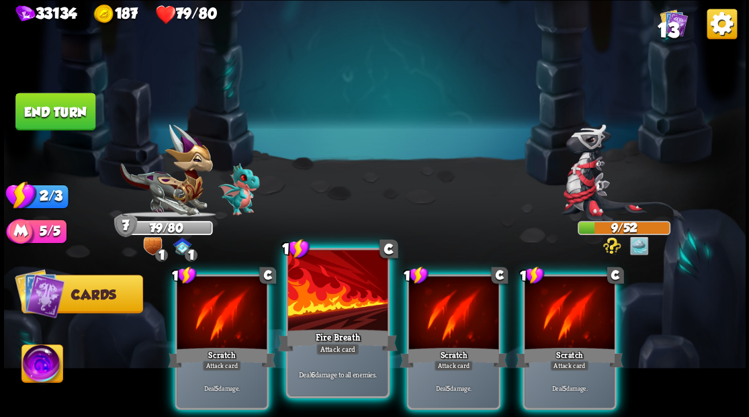
click at [321, 310] on div at bounding box center [337, 292] width 99 height 84
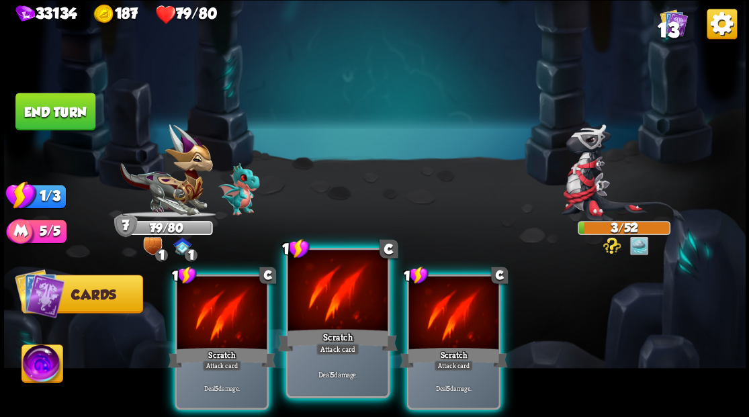
click at [321, 310] on div at bounding box center [337, 292] width 99 height 84
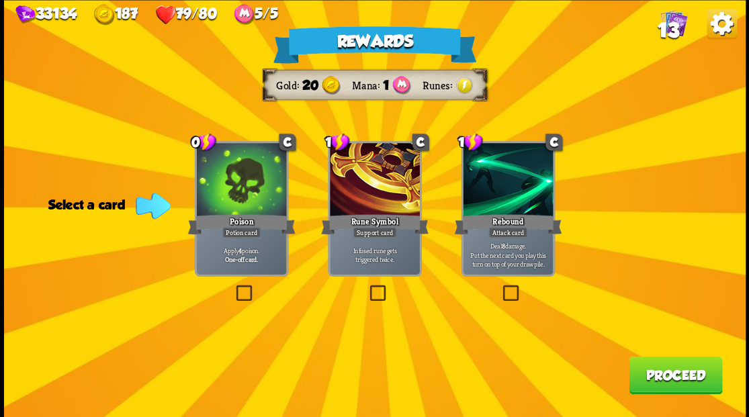
click at [233, 287] on label at bounding box center [233, 287] width 0 height 0
click at [0, 0] on input "checkbox" at bounding box center [0, 0] width 0 height 0
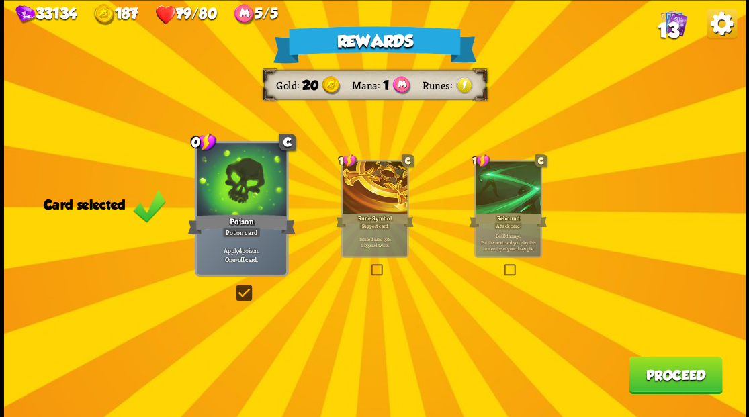
click at [663, 389] on button "Proceed" at bounding box center [675, 375] width 93 height 38
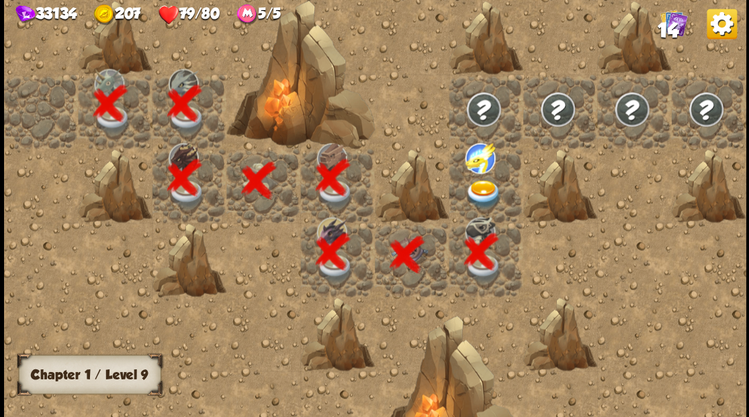
click at [486, 191] on img at bounding box center [483, 193] width 37 height 29
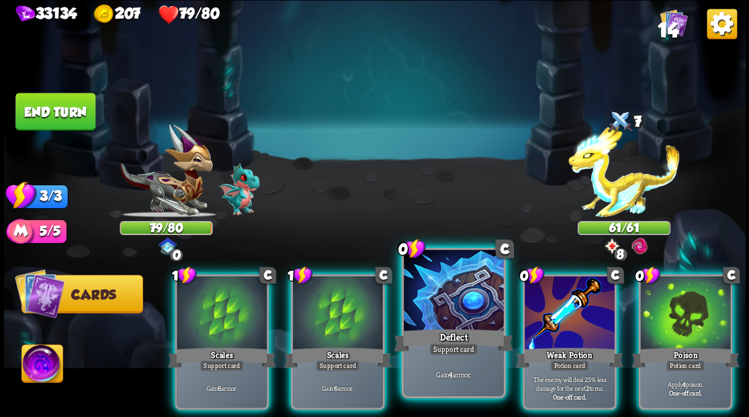
click at [439, 308] on div at bounding box center [453, 292] width 99 height 84
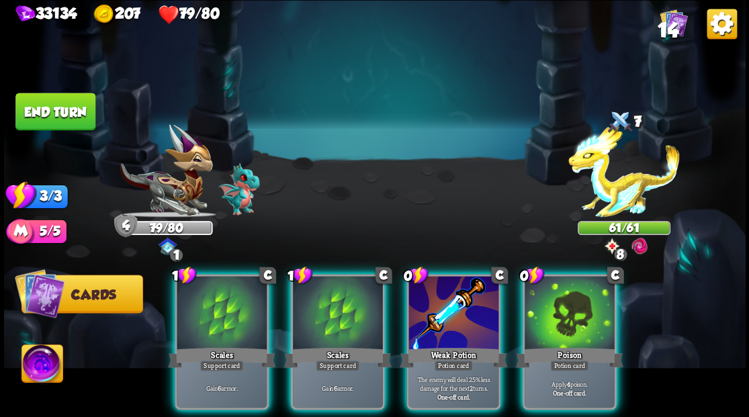
click at [634, 150] on div at bounding box center [623, 176] width 93 height 81
